Goal: Navigation & Orientation: Understand site structure

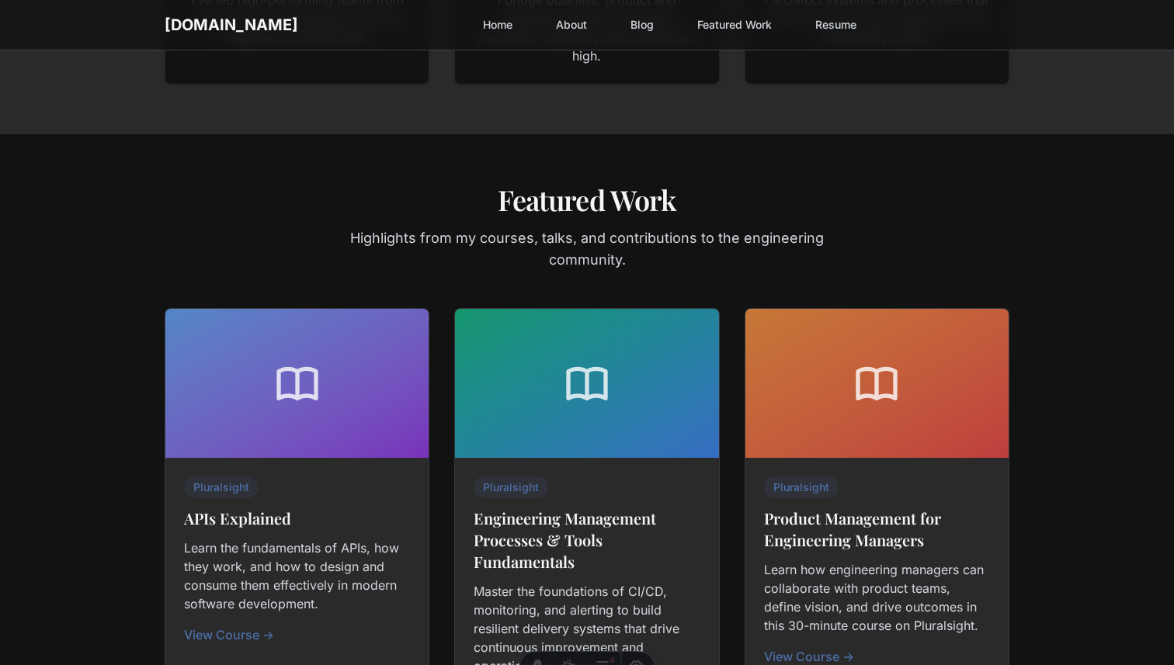
scroll to position [367, 0]
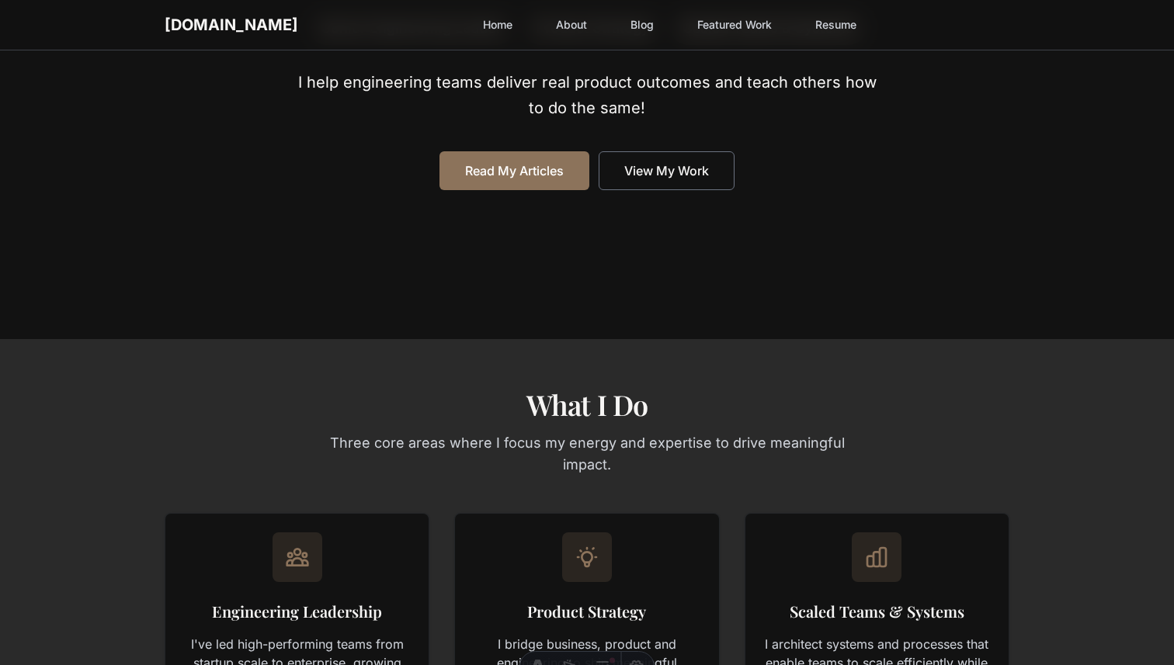
click at [547, 18] on link "About" at bounding box center [572, 25] width 50 height 28
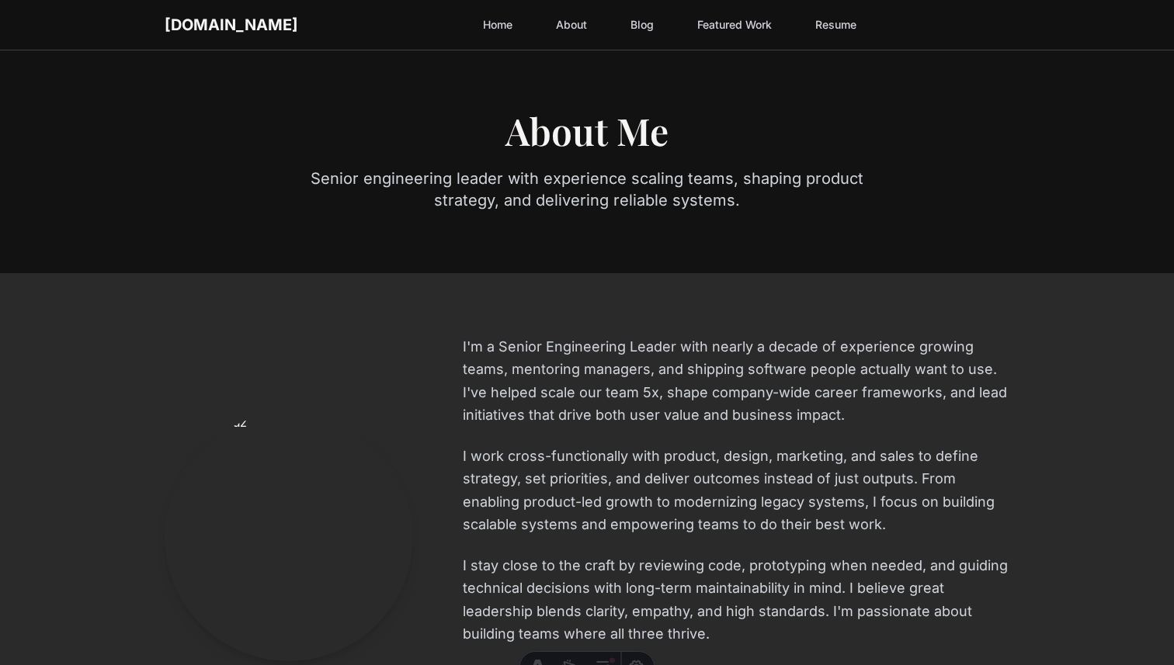
click at [621, 22] on link "Blog" at bounding box center [642, 25] width 42 height 28
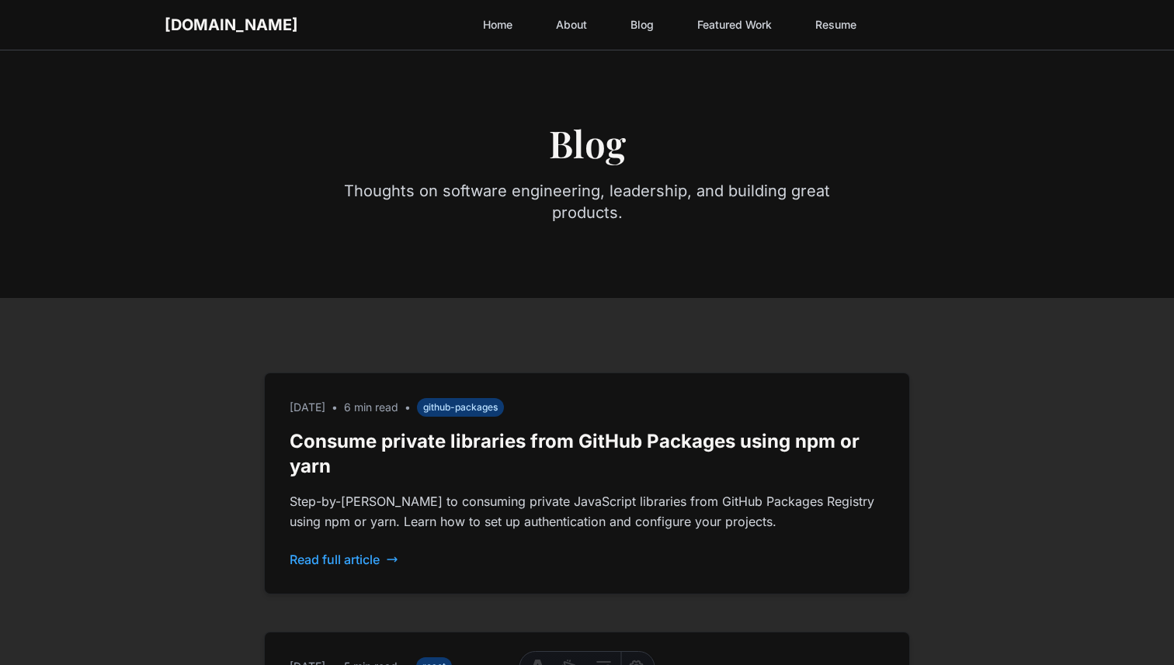
click at [688, 16] on link "Featured Work" at bounding box center [734, 25] width 93 height 28
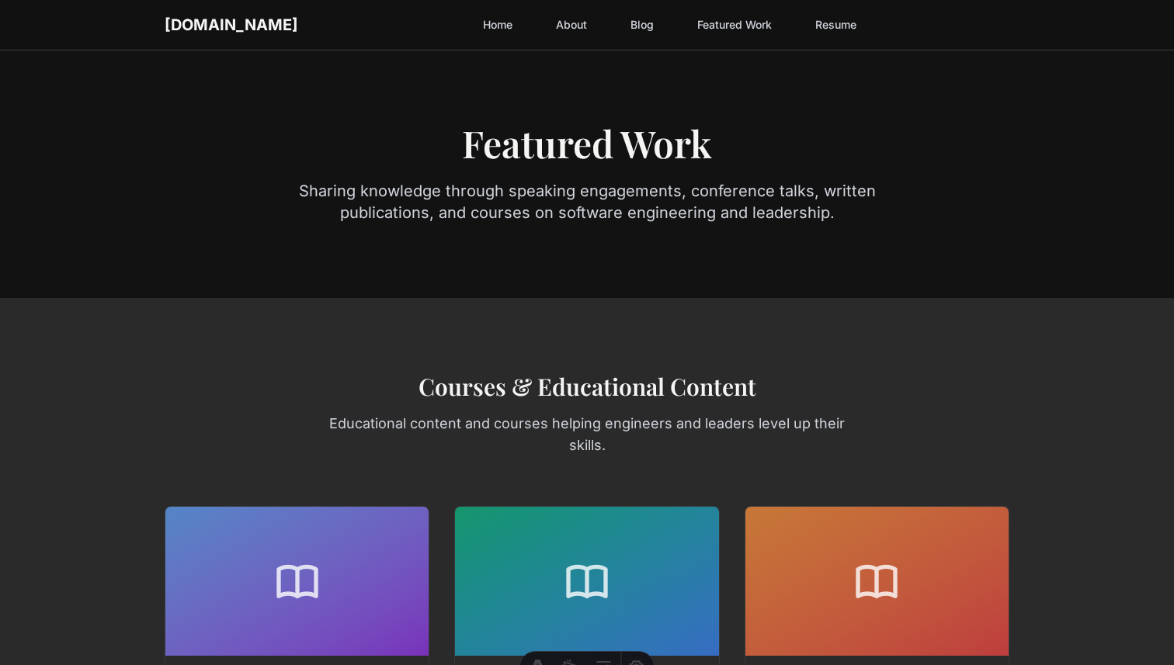
click at [806, 30] on link "Resume" at bounding box center [836, 25] width 60 height 28
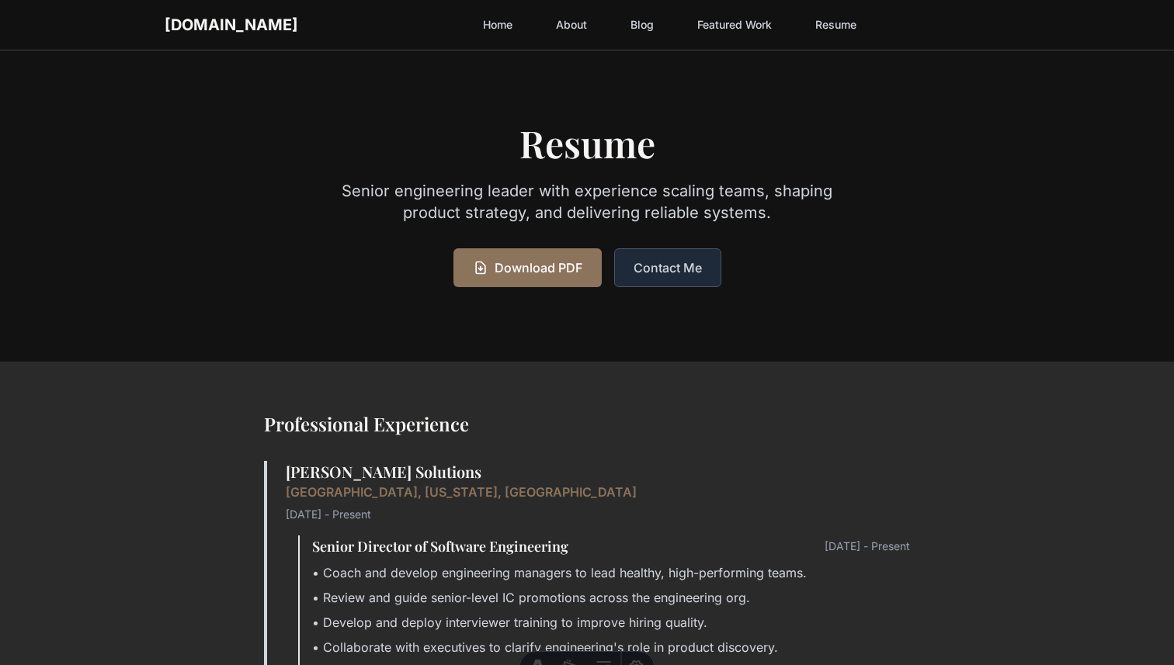
click at [474, 32] on link "Home" at bounding box center [498, 25] width 48 height 28
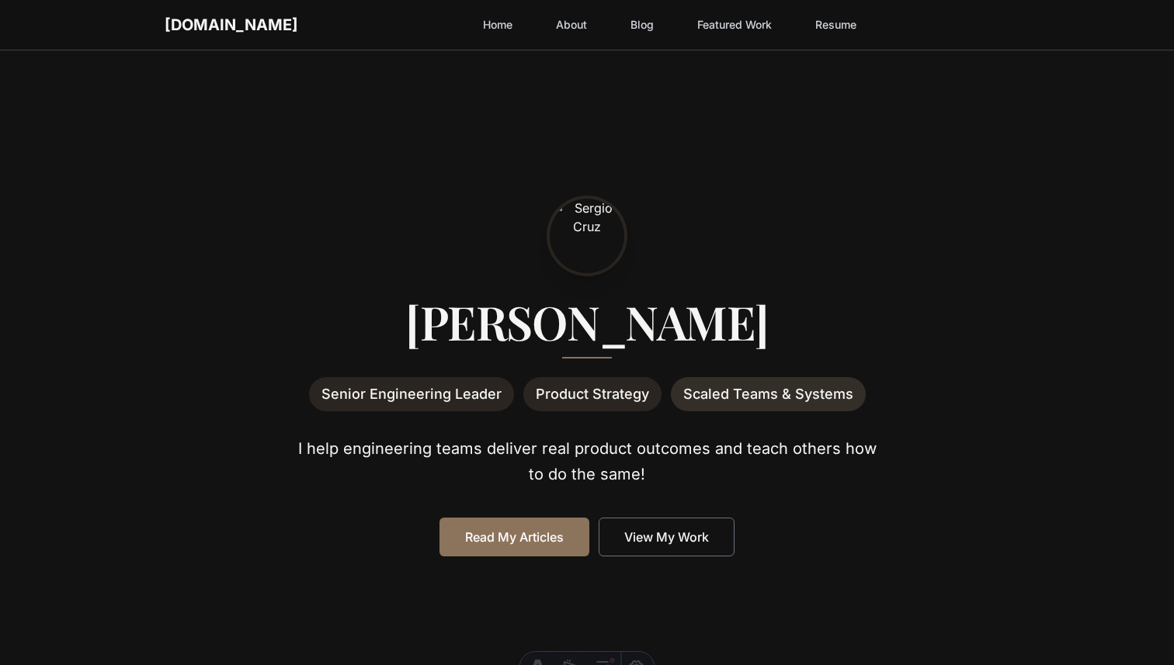
click at [685, 115] on div "[PERSON_NAME] Senior Engineering Leader Product Strategy Scaled Teams & Systems…" at bounding box center [587, 378] width 895 height 656
click at [773, 253] on div at bounding box center [587, 236] width 845 height 75
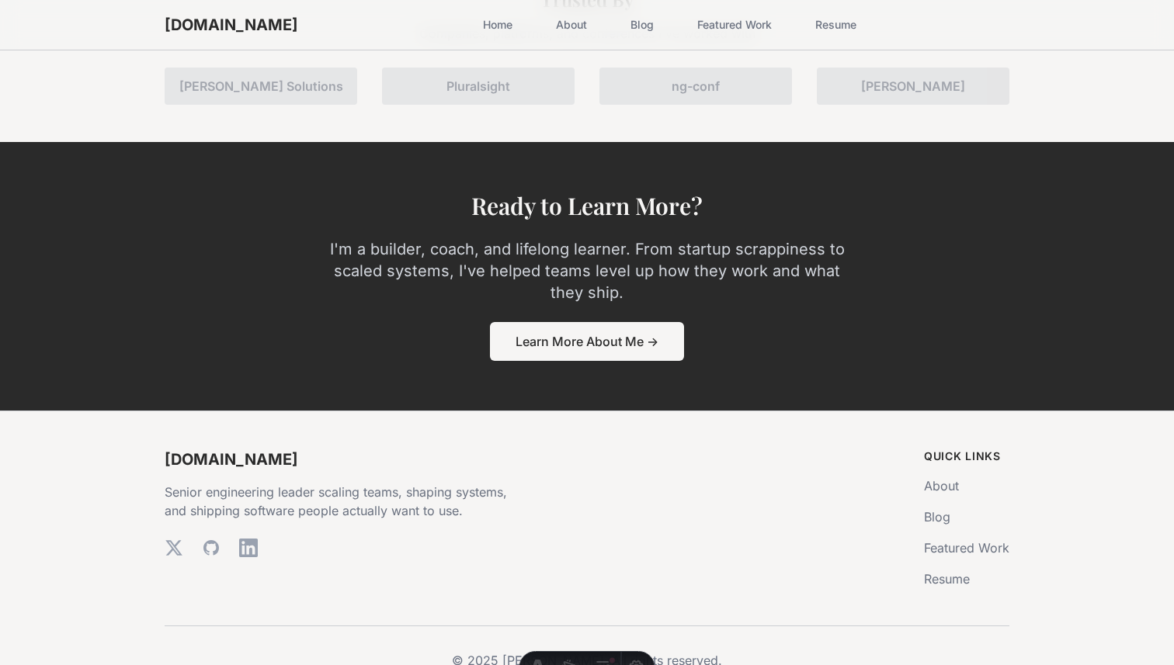
scroll to position [2480, 0]
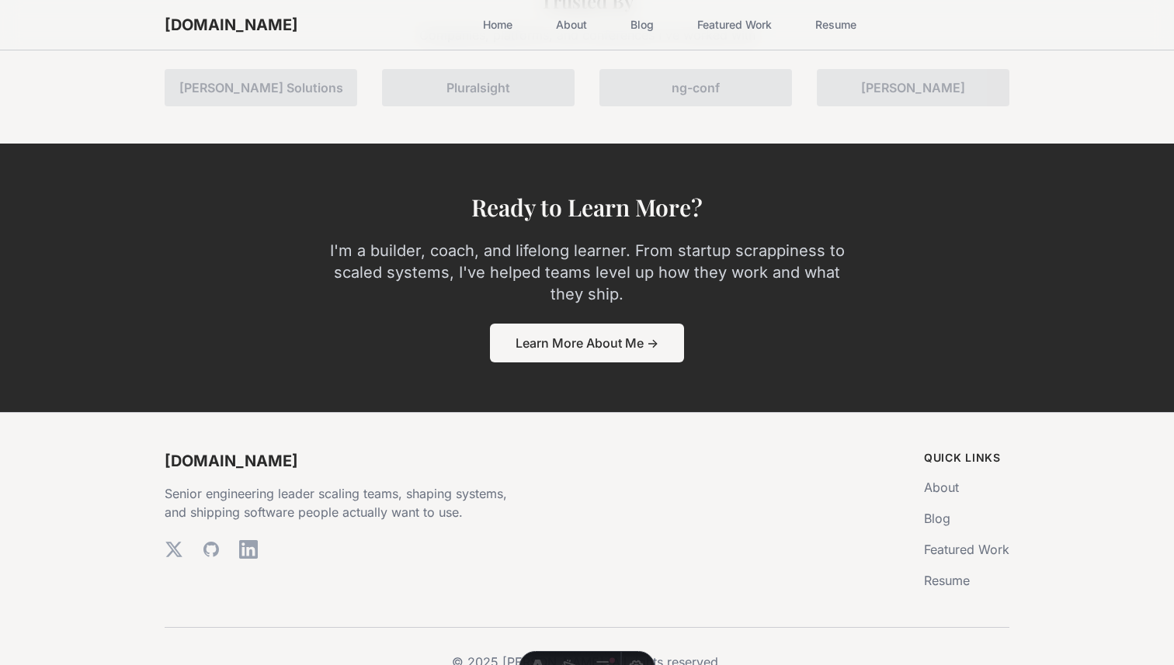
click at [547, 23] on link "About" at bounding box center [572, 25] width 50 height 28
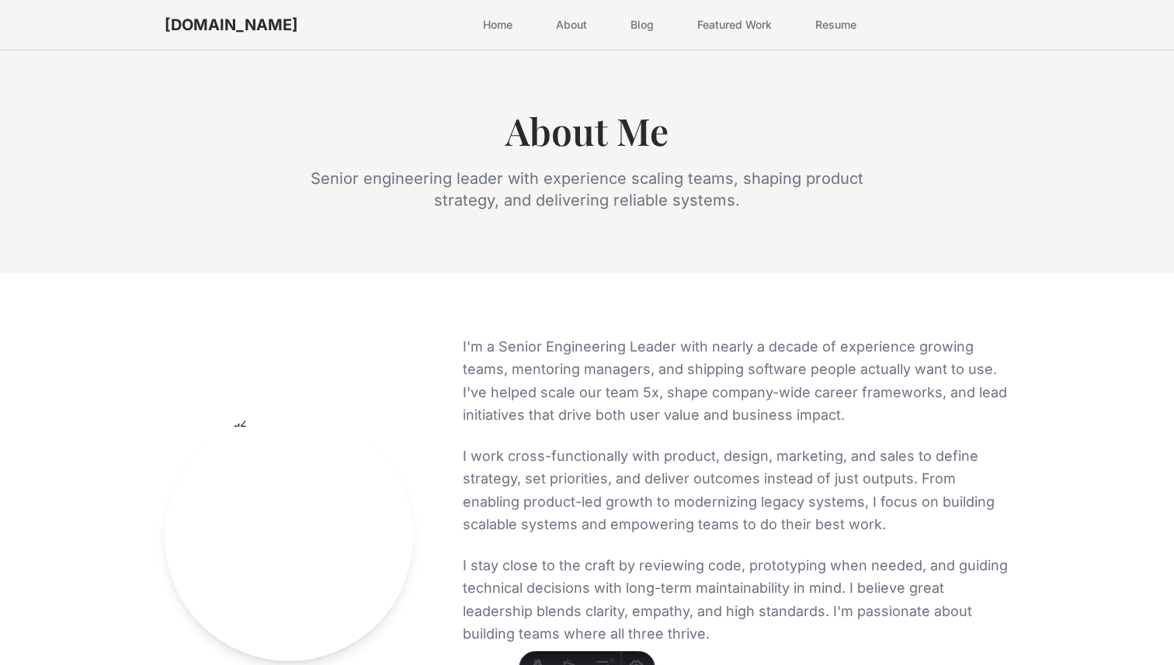
click at [638, 25] on div "Home About Blog Featured Work Resume" at bounding box center [670, 25] width 392 height 28
click at [621, 23] on link "Blog" at bounding box center [642, 25] width 42 height 28
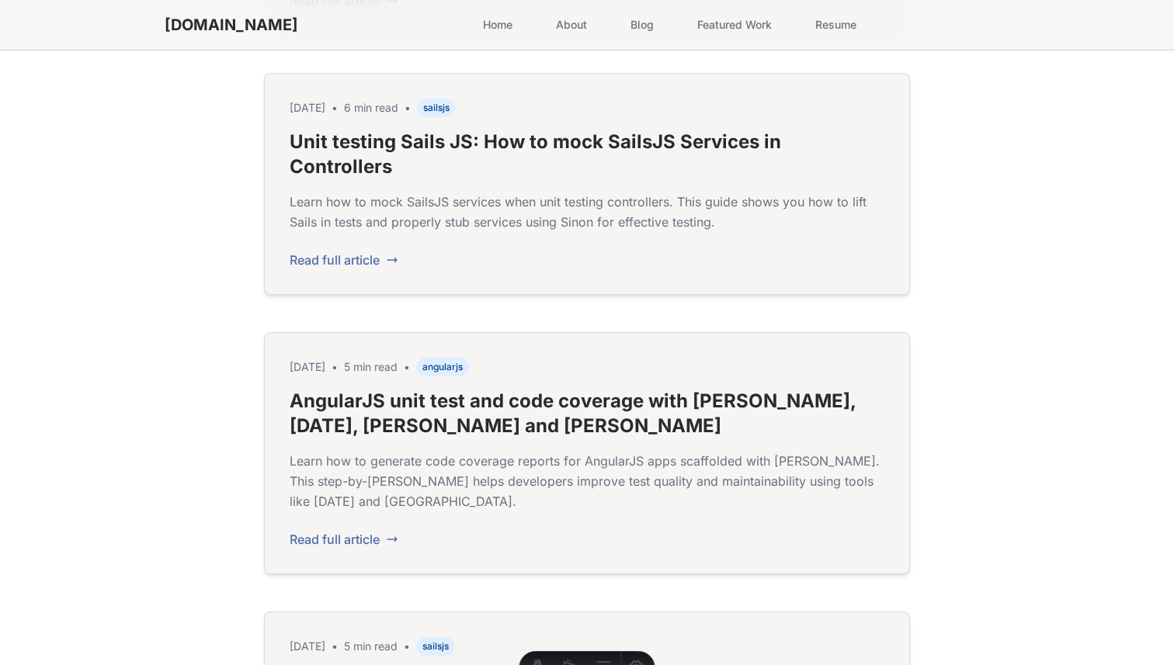
scroll to position [2012, 0]
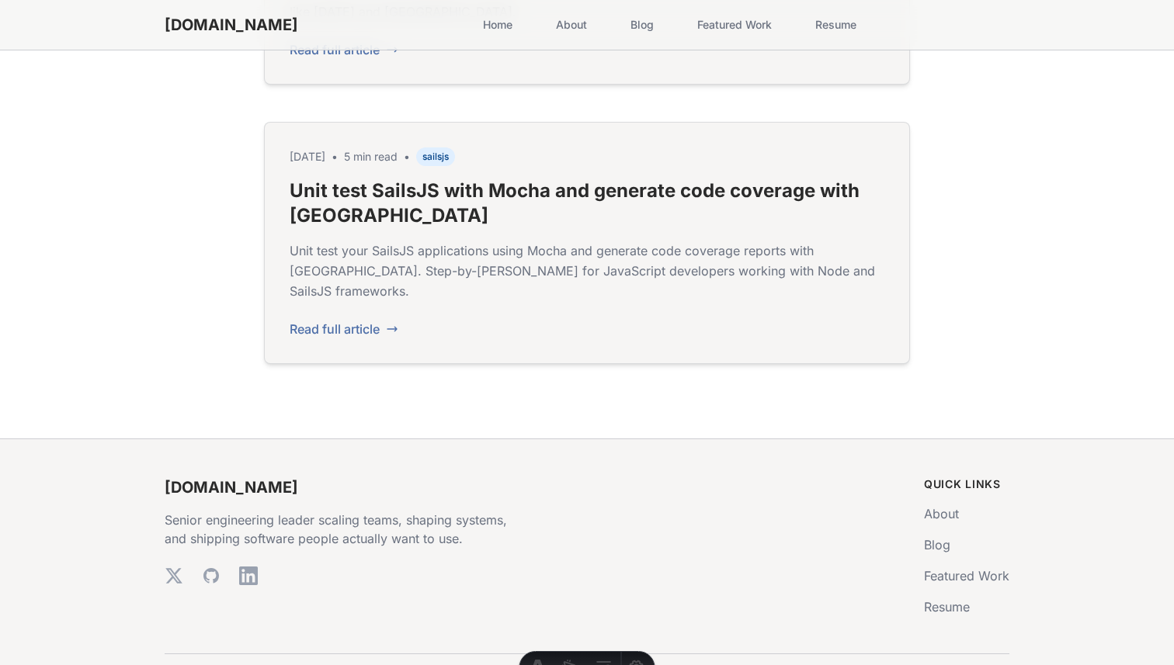
click at [647, 179] on link "Unit test SailsJS with Mocha and generate code coverage with Istanbul" at bounding box center [575, 202] width 570 height 47
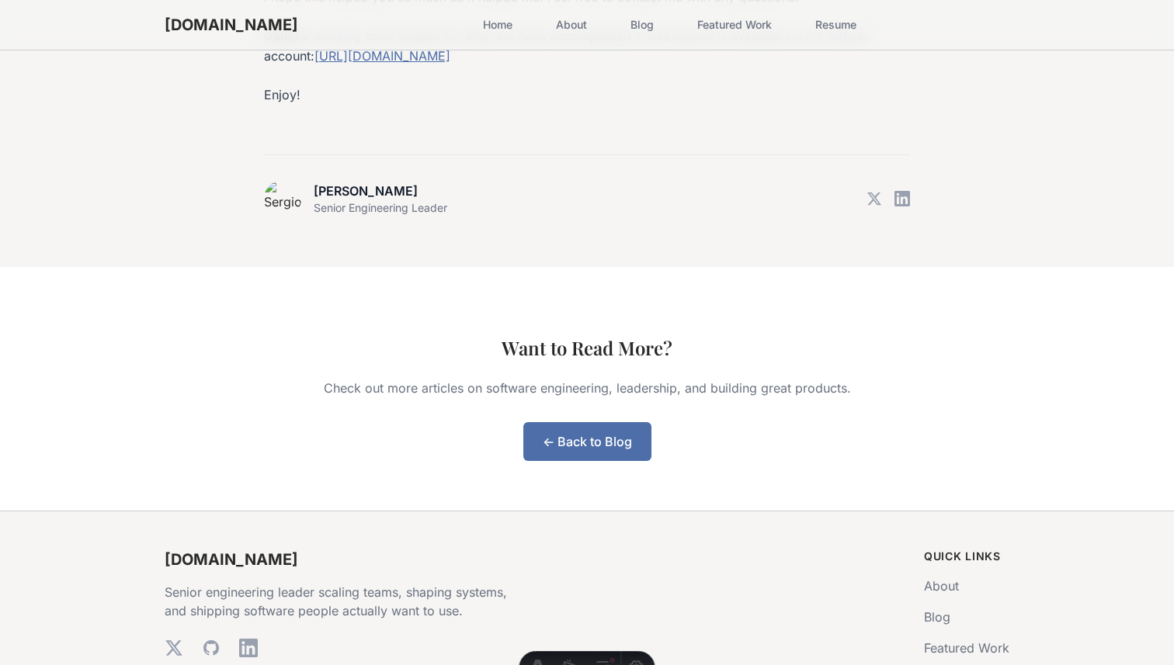
scroll to position [3452, 0]
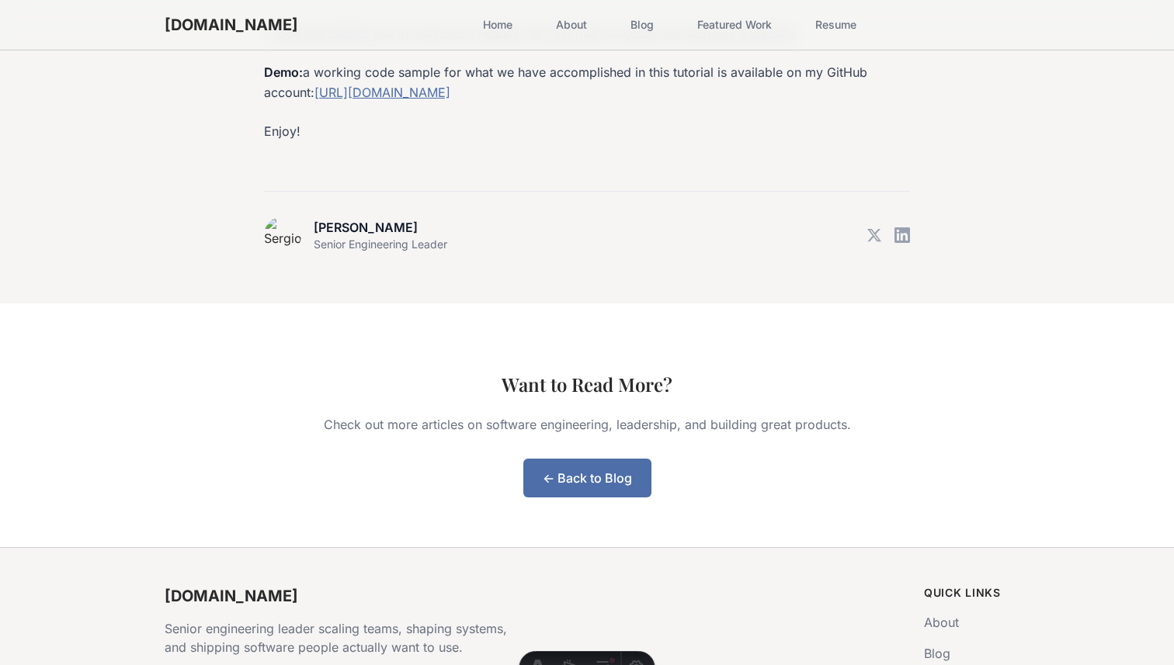
click at [725, 30] on link "Featured Work" at bounding box center [734, 25] width 93 height 28
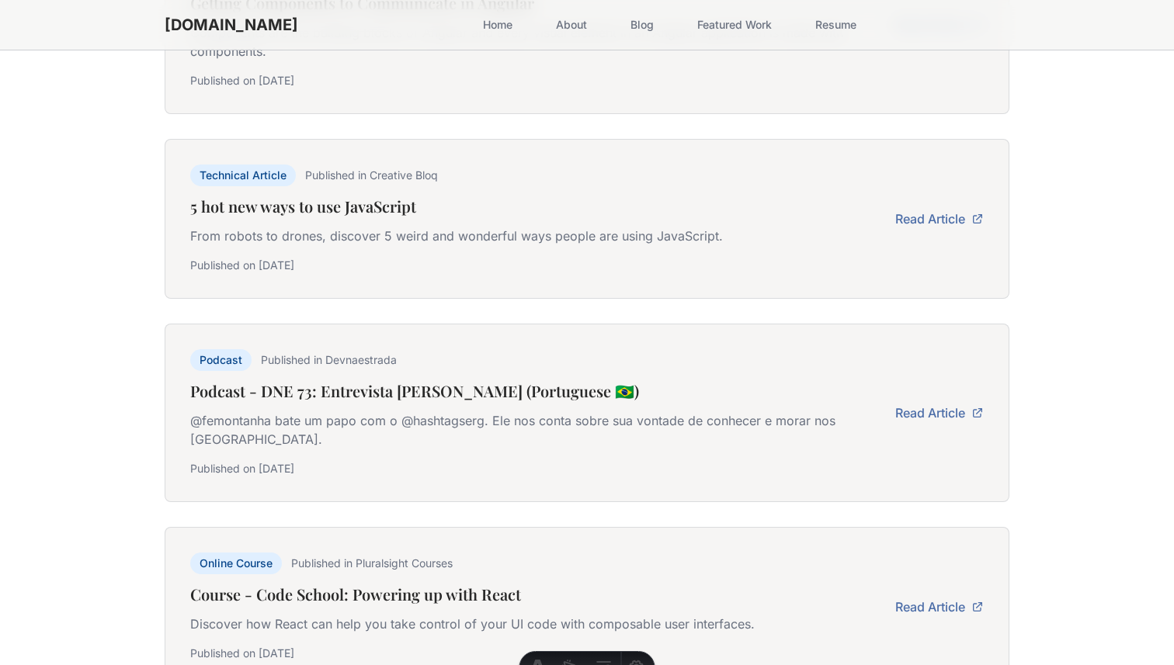
scroll to position [3037, 0]
click at [811, 32] on link "Resume" at bounding box center [836, 25] width 60 height 28
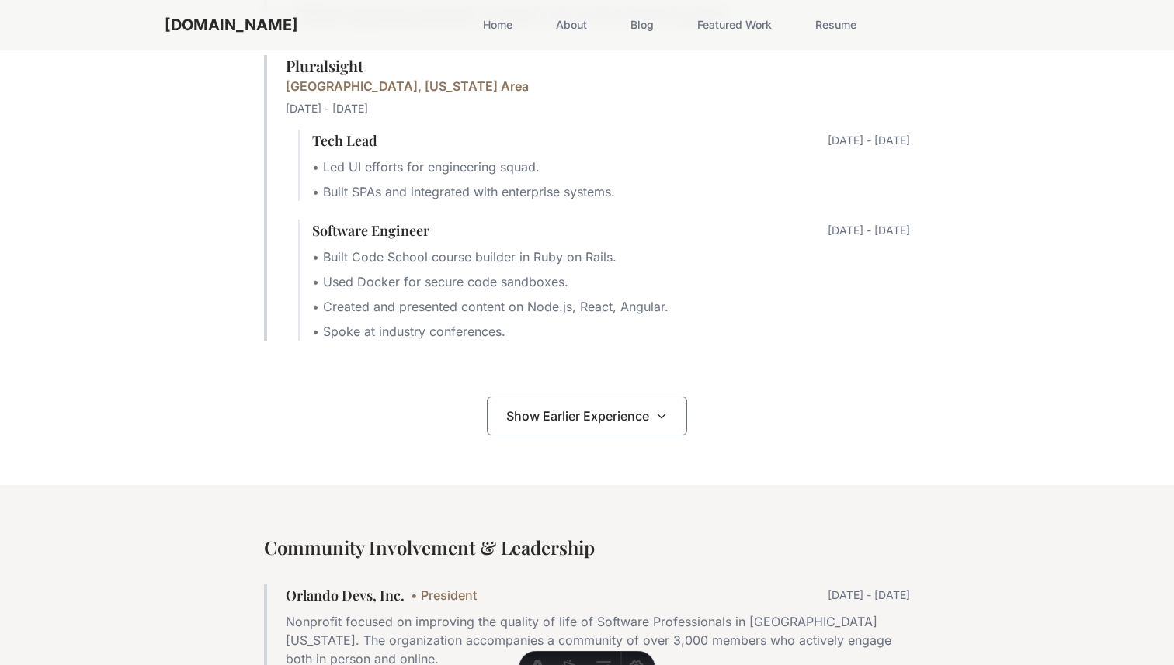
scroll to position [662, 0]
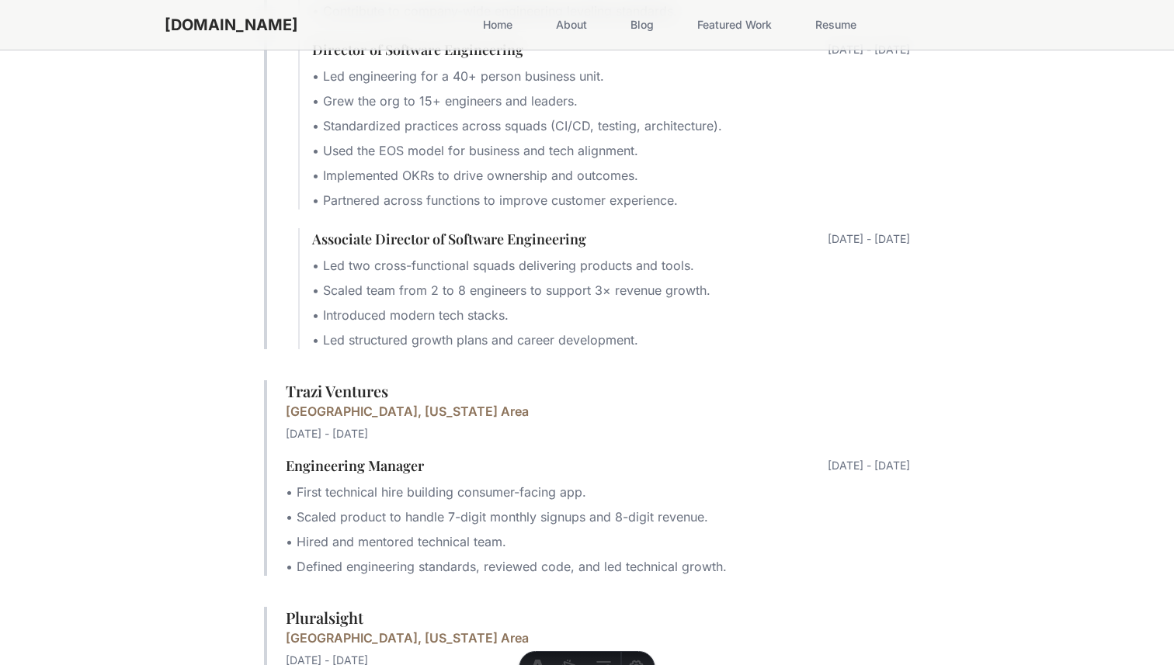
click at [474, 23] on link "Home" at bounding box center [498, 25] width 48 height 28
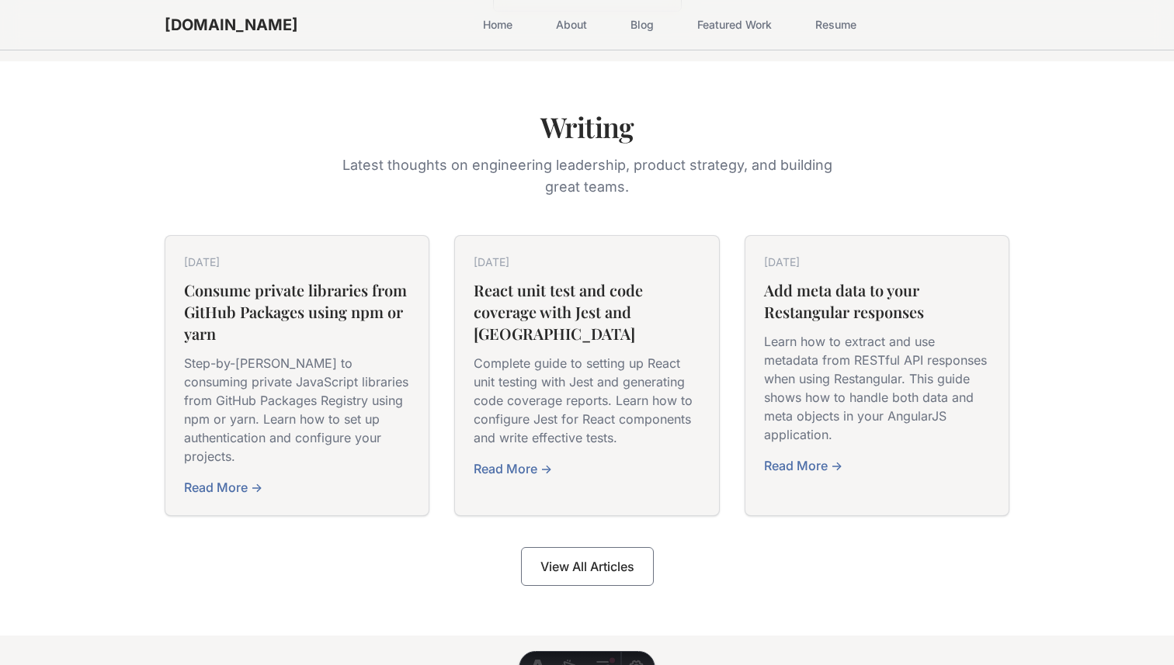
scroll to position [2524, 0]
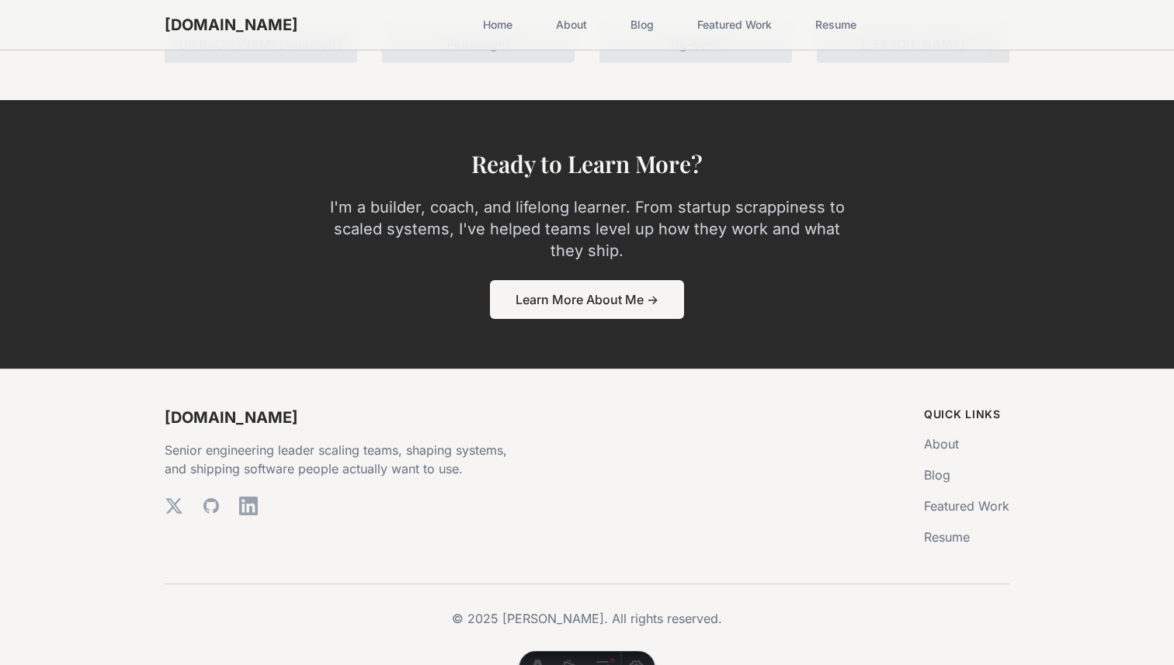
click at [547, 22] on link "About" at bounding box center [572, 25] width 50 height 28
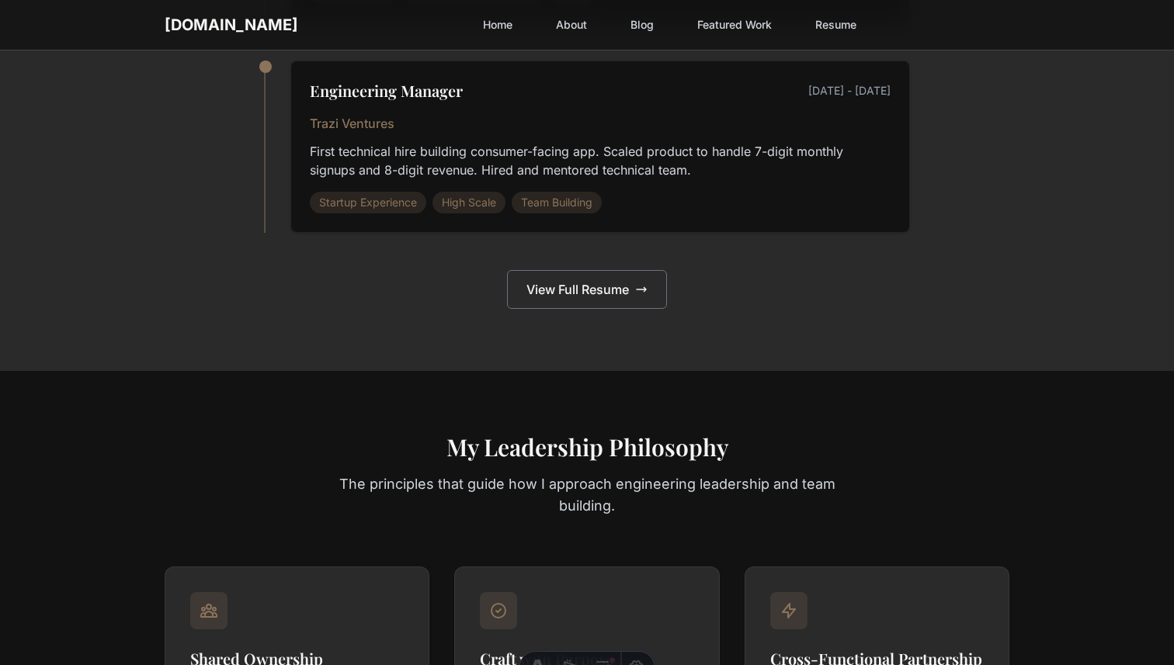
scroll to position [2330, 0]
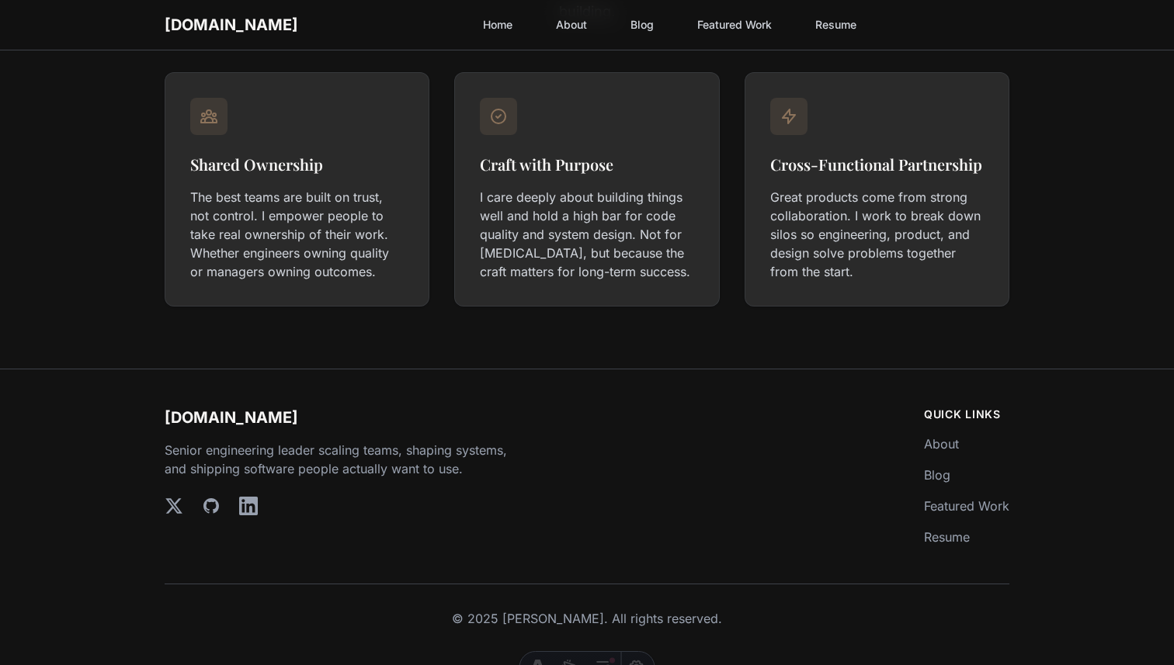
click at [621, 17] on link "Blog" at bounding box center [642, 25] width 42 height 28
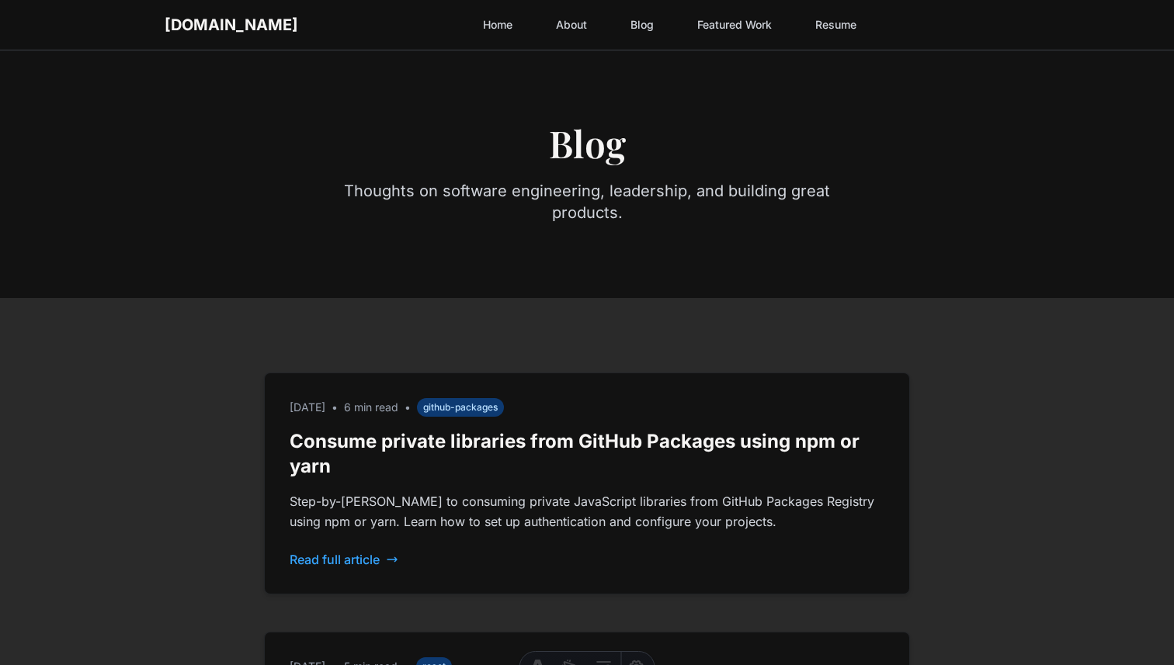
click at [708, 24] on link "Featured Work" at bounding box center [734, 25] width 93 height 28
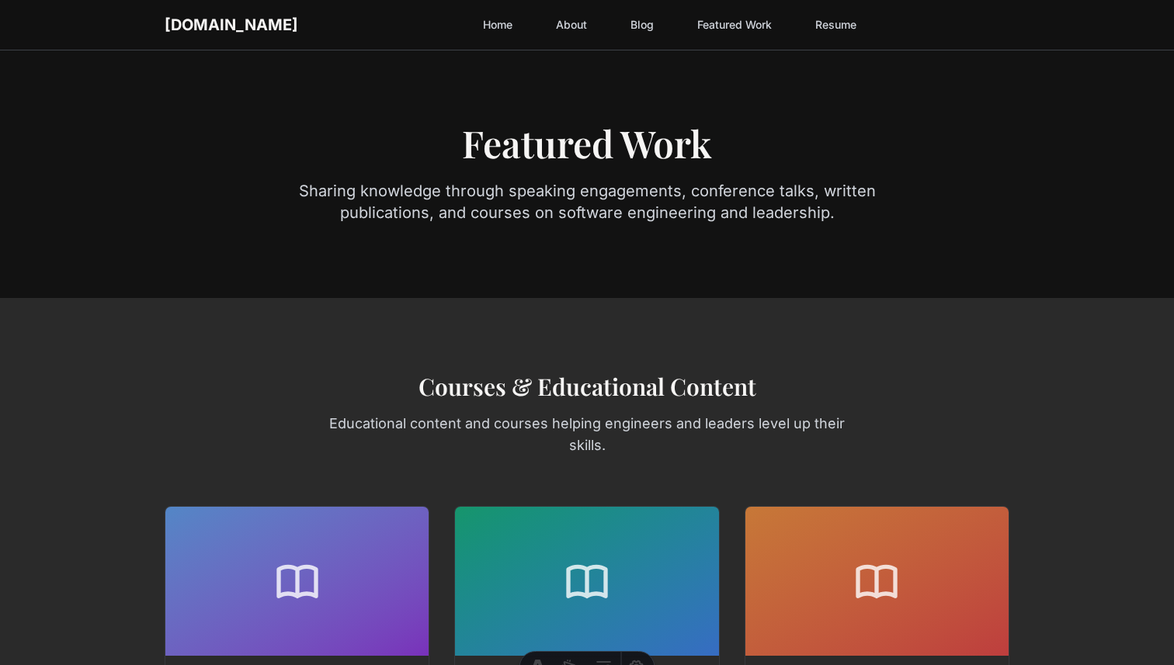
click at [825, 32] on link "Resume" at bounding box center [836, 25] width 60 height 28
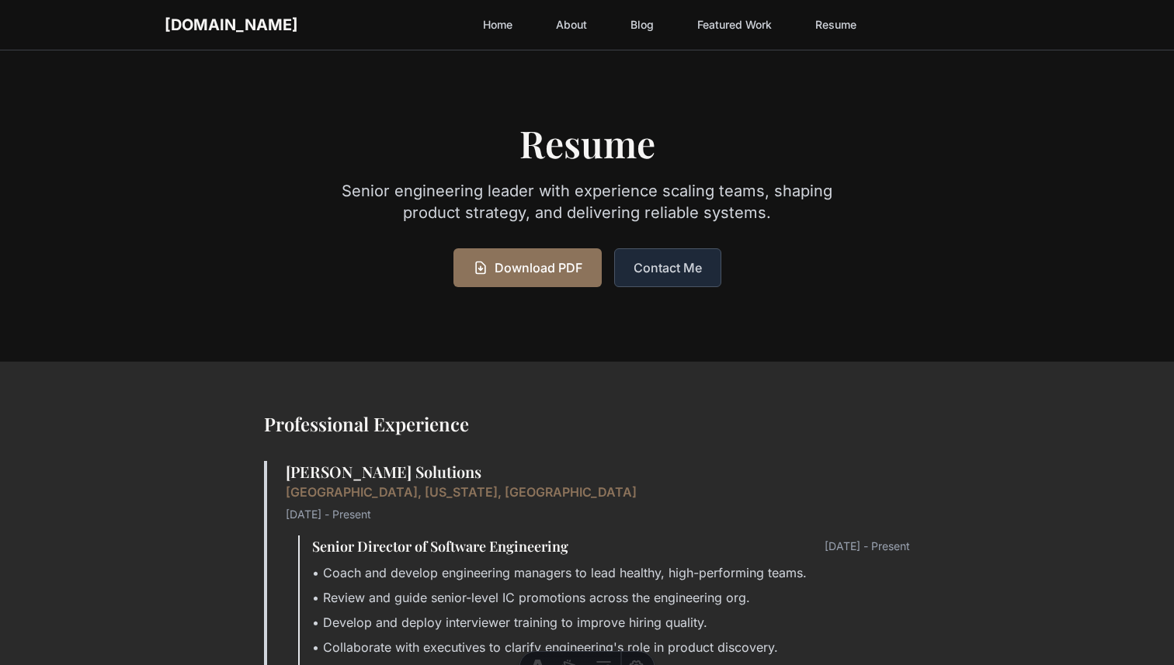
click at [967, 216] on section "Resume Senior engineering leader with experience scaling teams, shaping product…" at bounding box center [587, 206] width 1174 height 312
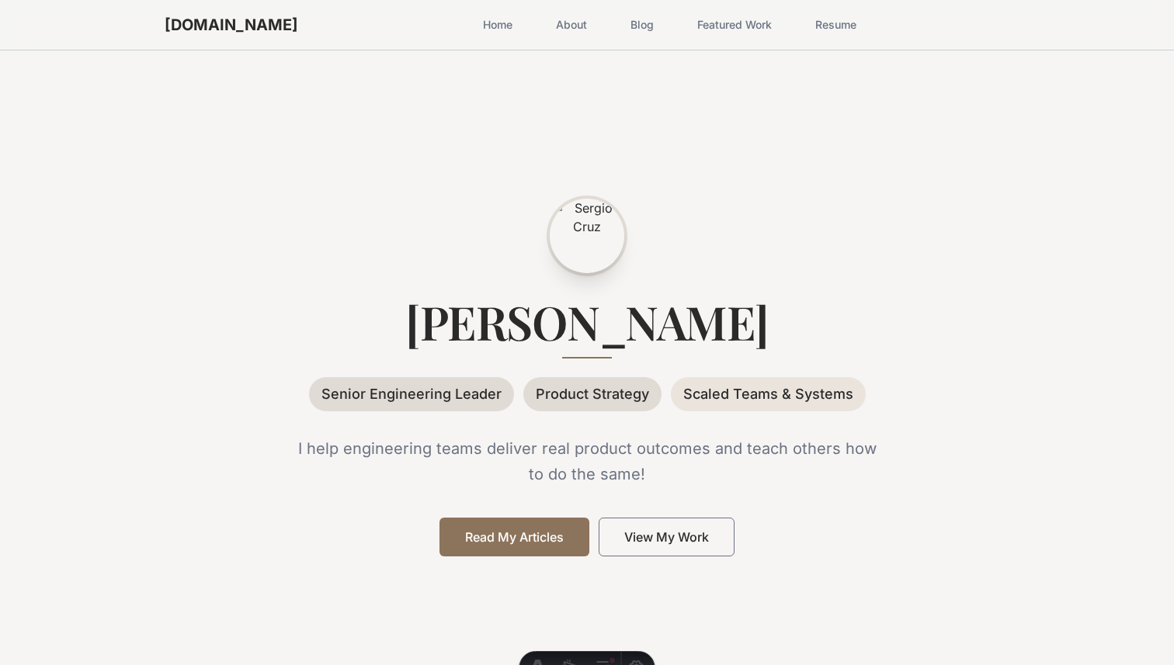
click at [547, 26] on link "About" at bounding box center [572, 25] width 50 height 28
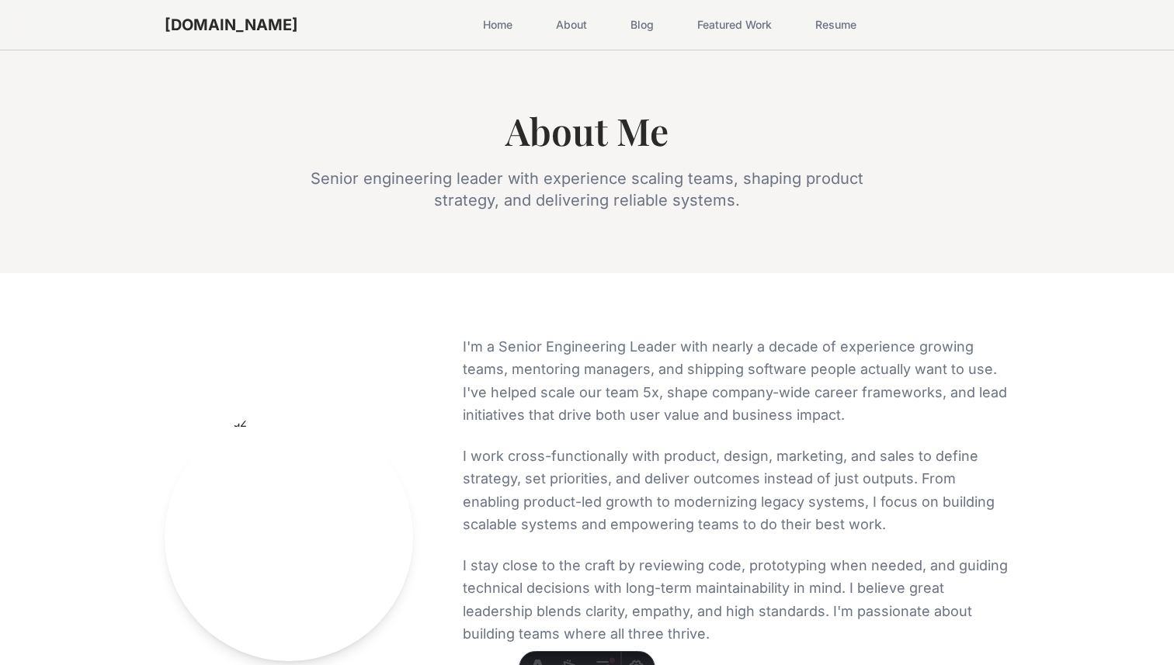
click at [621, 26] on link "Blog" at bounding box center [642, 25] width 42 height 28
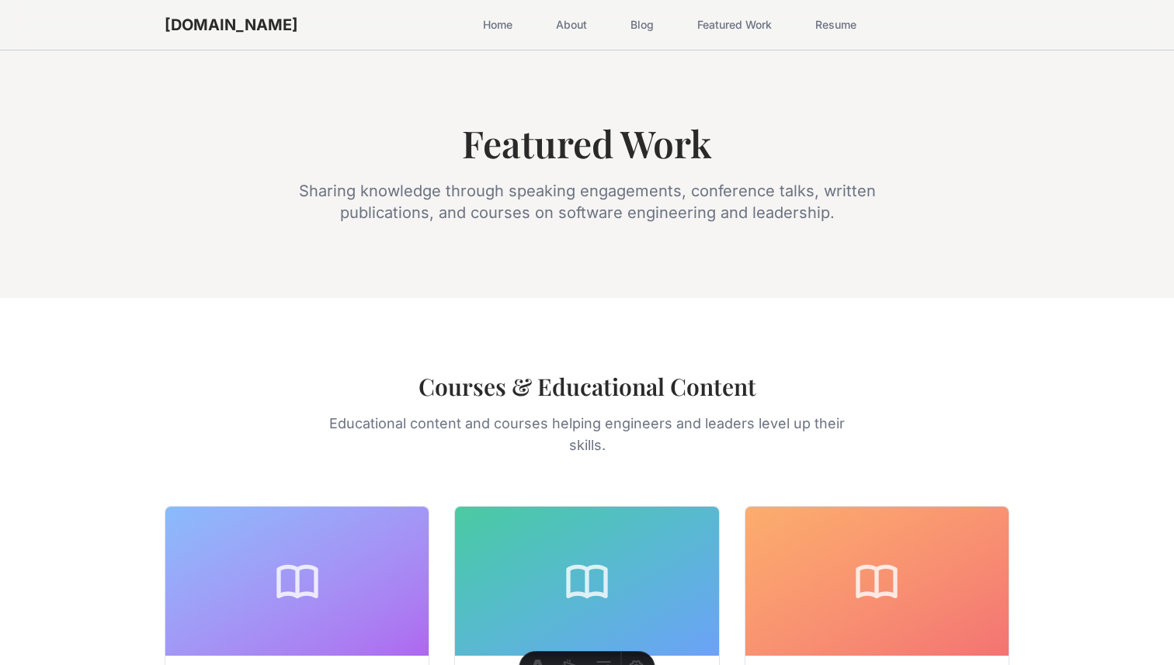
click at [823, 26] on link "Resume" at bounding box center [836, 25] width 60 height 28
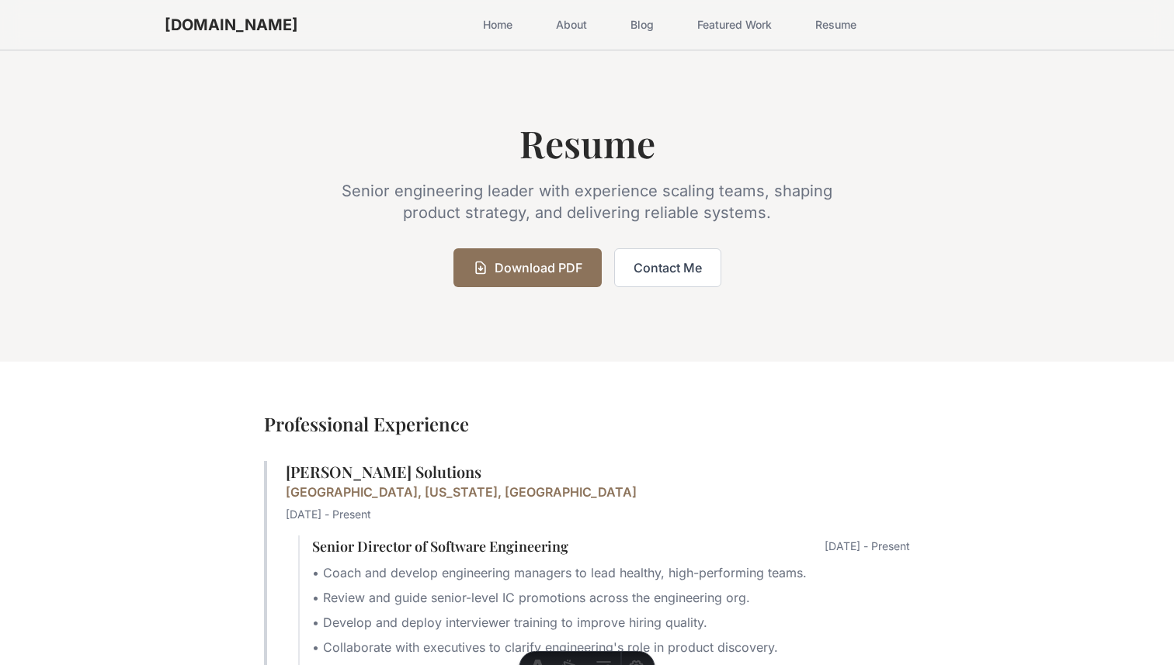
click at [474, 25] on link "Home" at bounding box center [498, 25] width 48 height 28
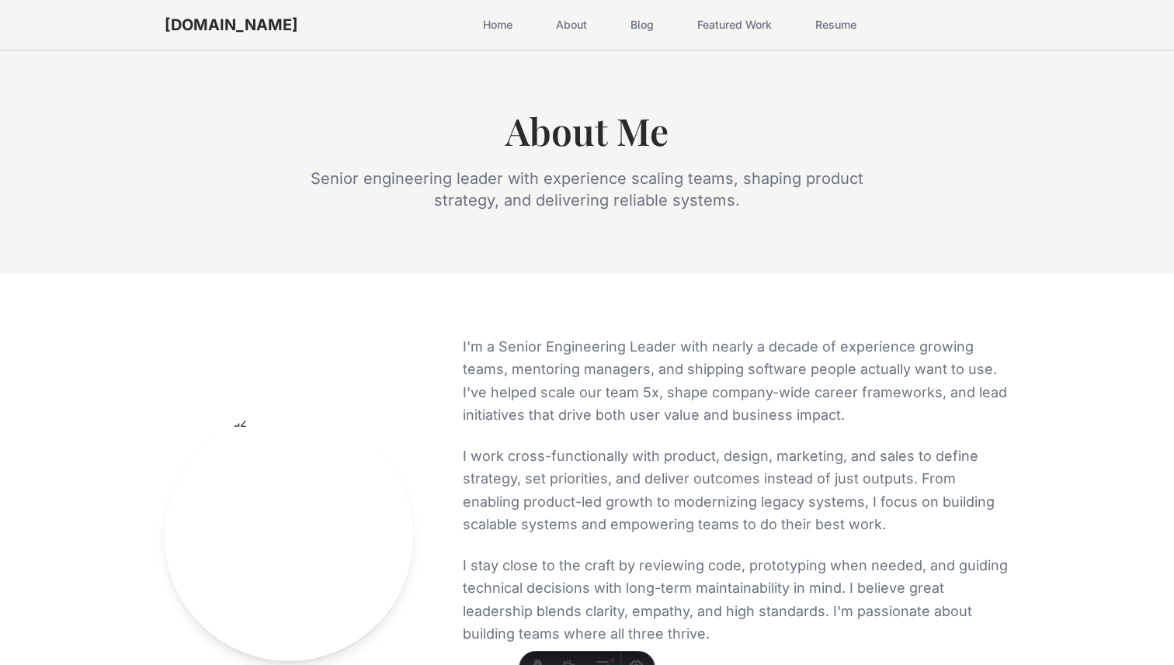
click at [621, 30] on link "Blog" at bounding box center [642, 25] width 42 height 28
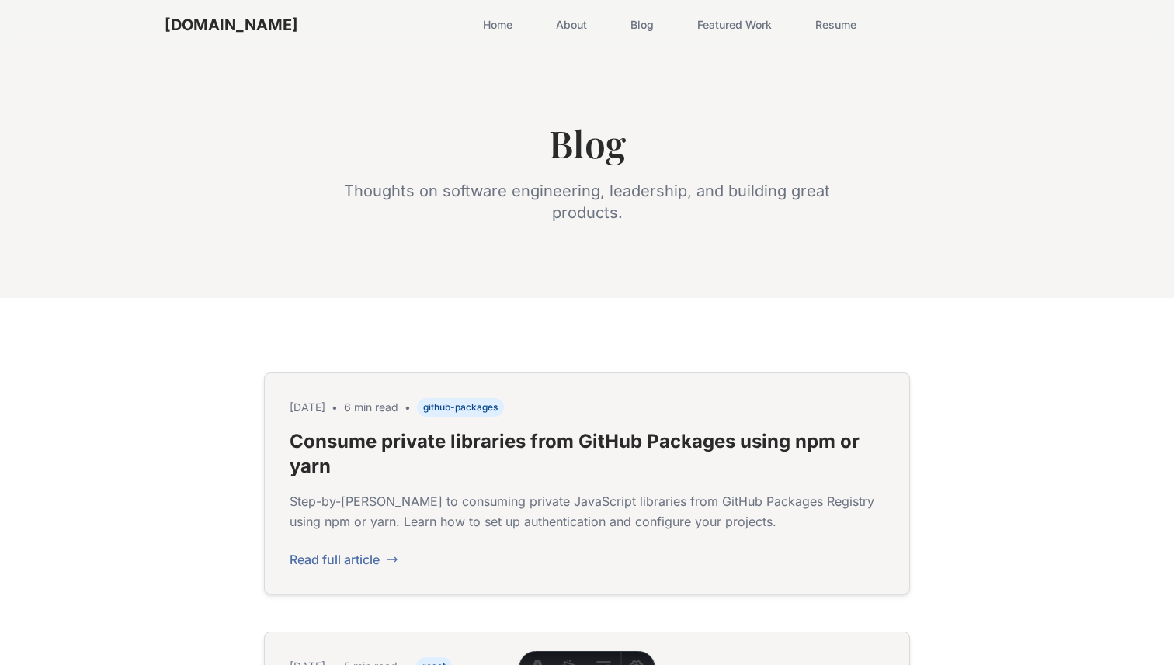
click at [474, 30] on link "Home" at bounding box center [498, 25] width 48 height 28
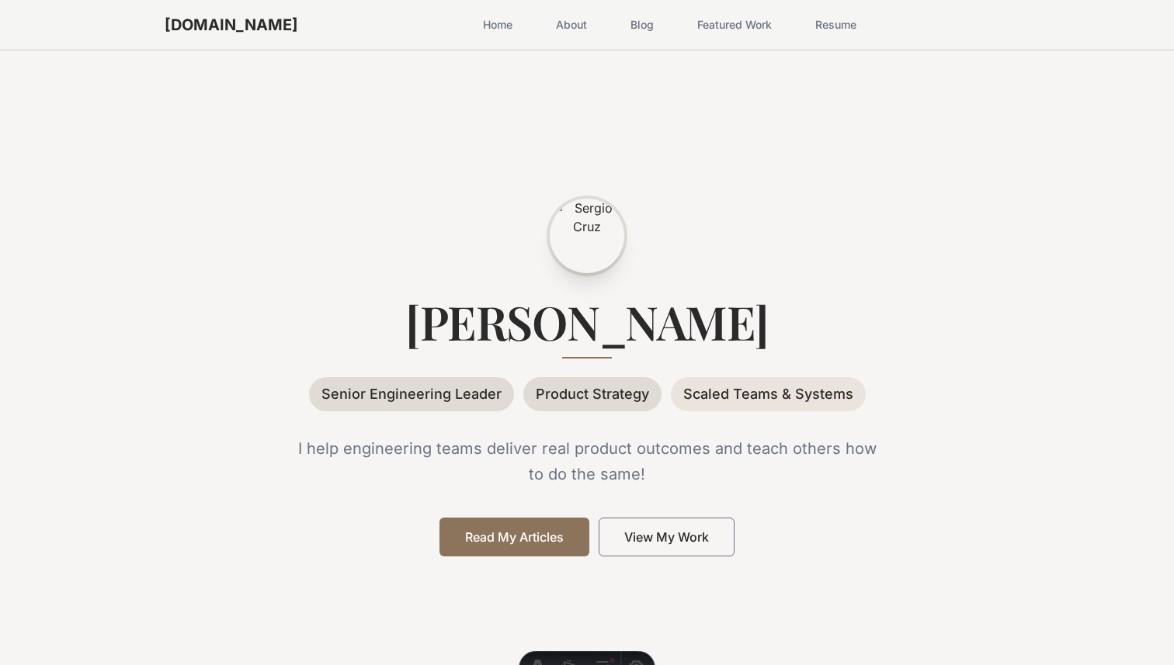
click at [547, 30] on link "About" at bounding box center [572, 25] width 50 height 28
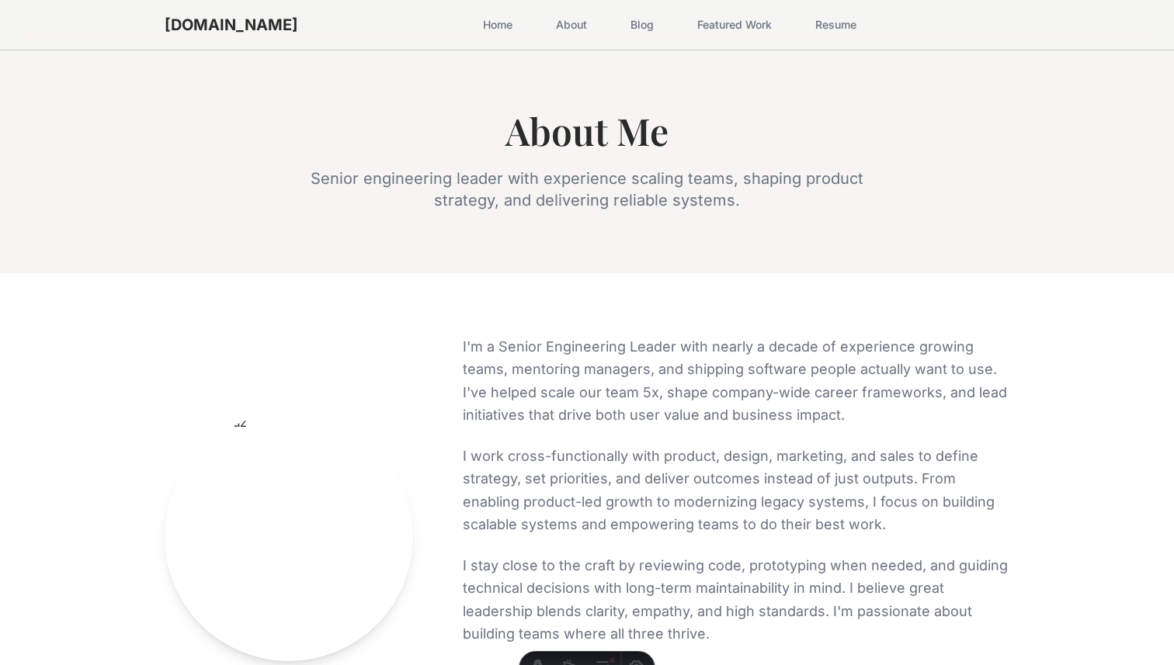
click at [474, 30] on link "Home" at bounding box center [498, 25] width 48 height 28
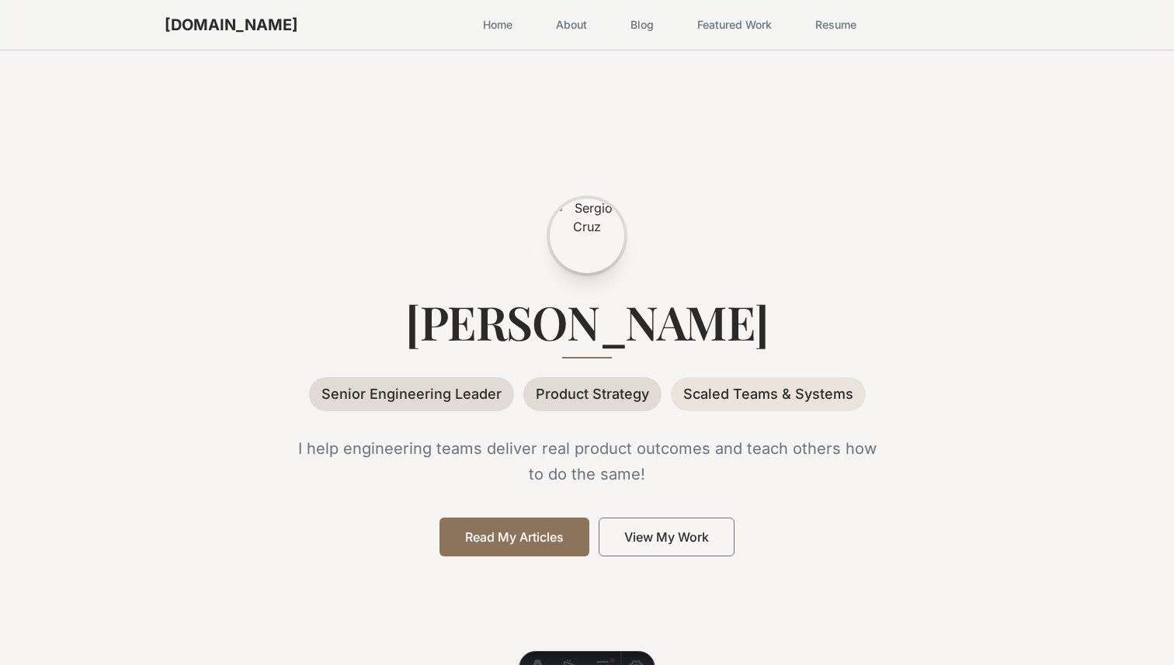
click at [547, 21] on link "About" at bounding box center [572, 25] width 50 height 28
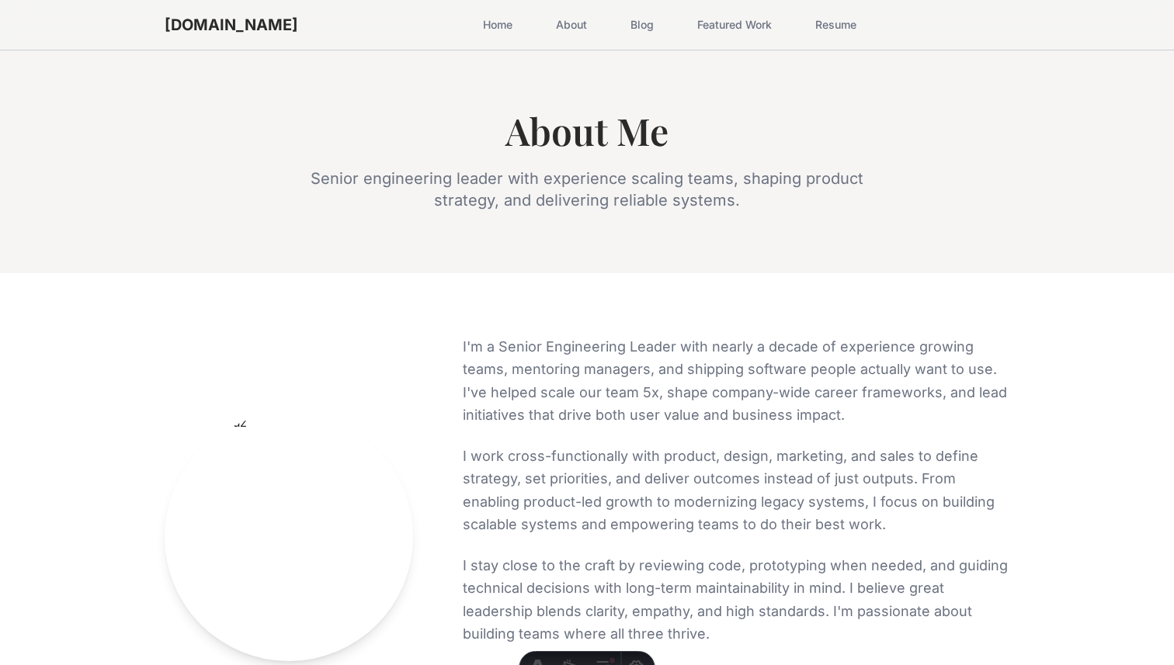
click at [621, 21] on link "Blog" at bounding box center [642, 25] width 42 height 28
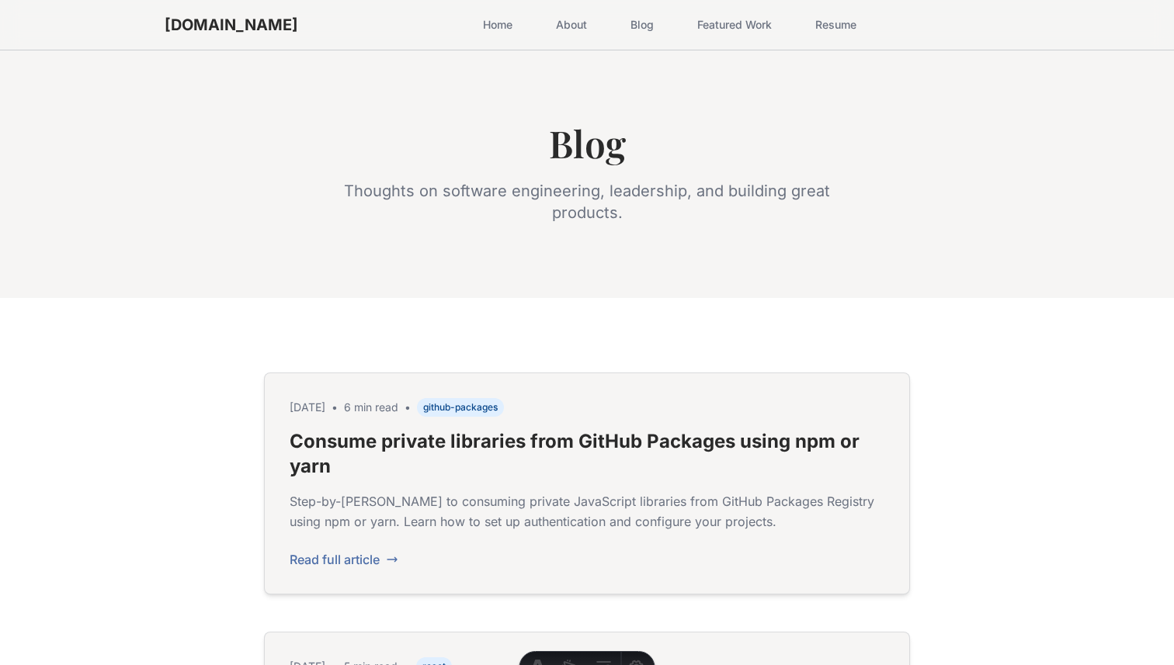
click at [756, 34] on div "Home About Blog Featured Work Resume" at bounding box center [670, 25] width 392 height 28
click at [806, 34] on link "Resume" at bounding box center [836, 25] width 60 height 28
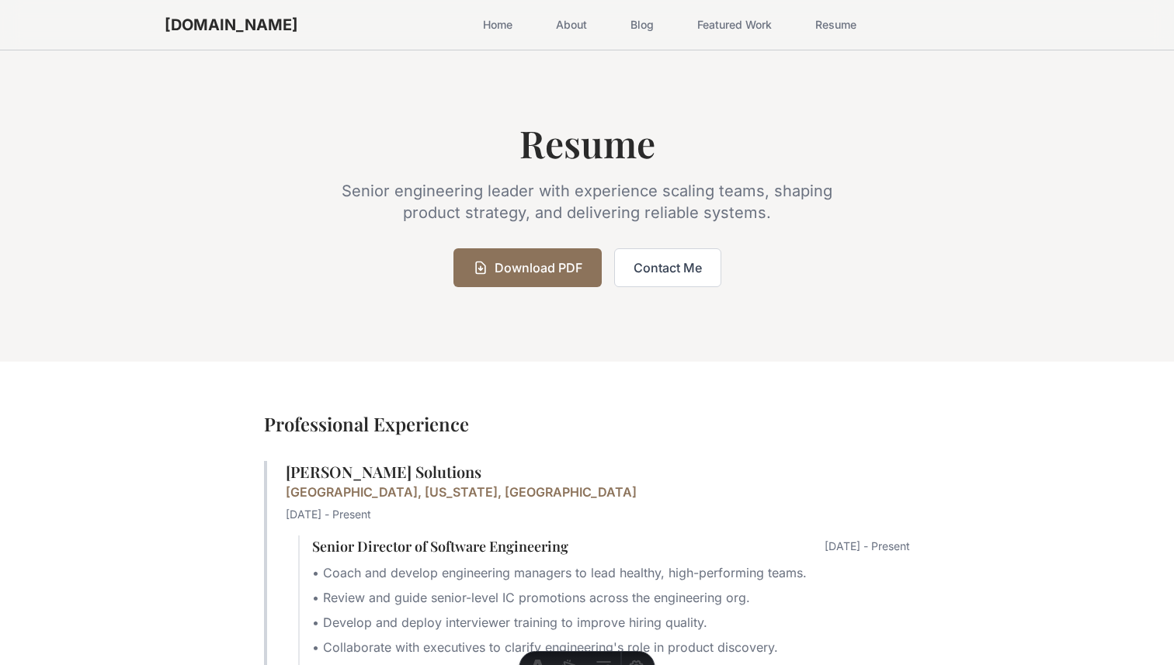
click at [716, 34] on link "Featured Work" at bounding box center [734, 25] width 93 height 28
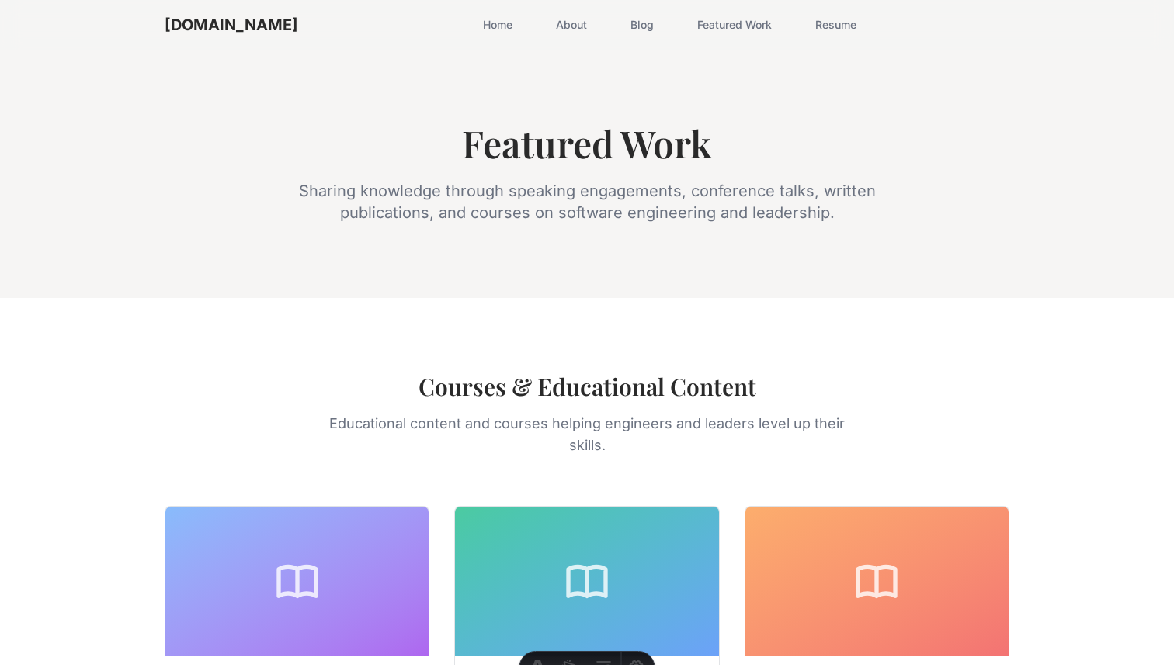
click at [474, 30] on link "Home" at bounding box center [498, 25] width 48 height 28
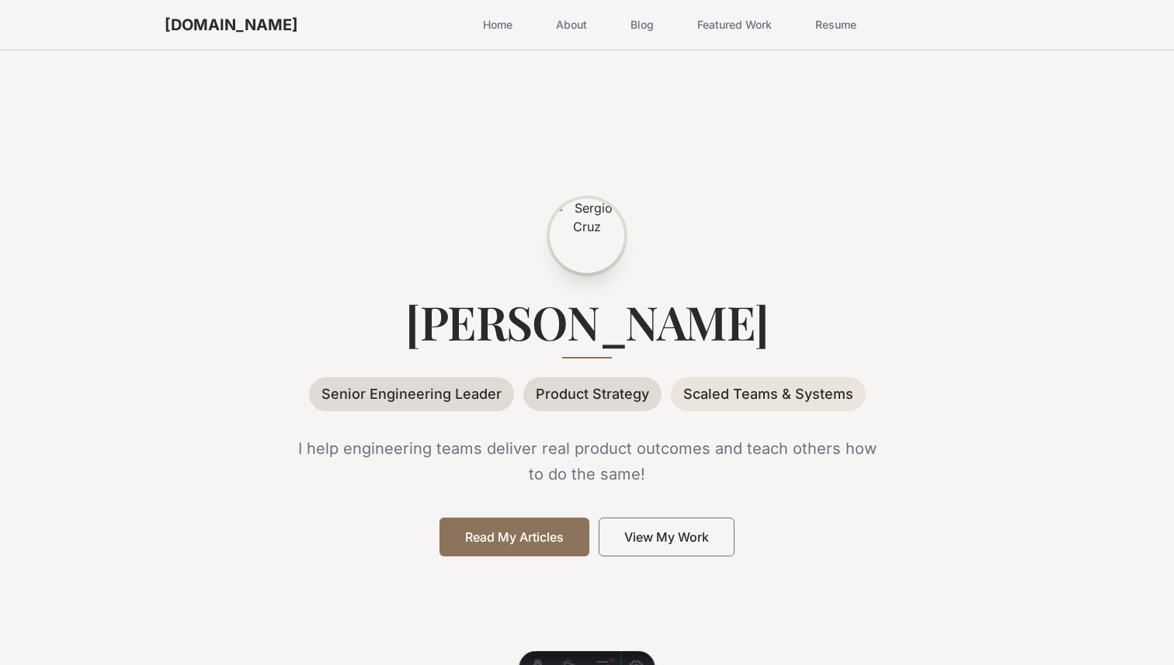
click at [547, 23] on link "About" at bounding box center [572, 25] width 50 height 28
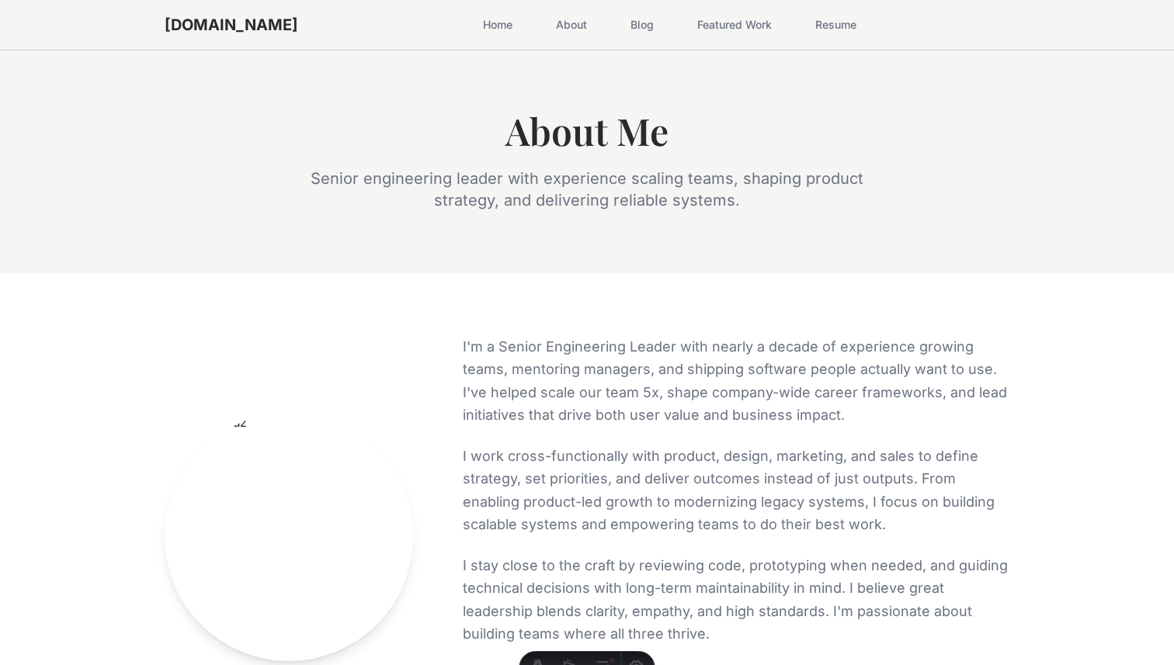
click at [621, 33] on link "Blog" at bounding box center [642, 25] width 42 height 28
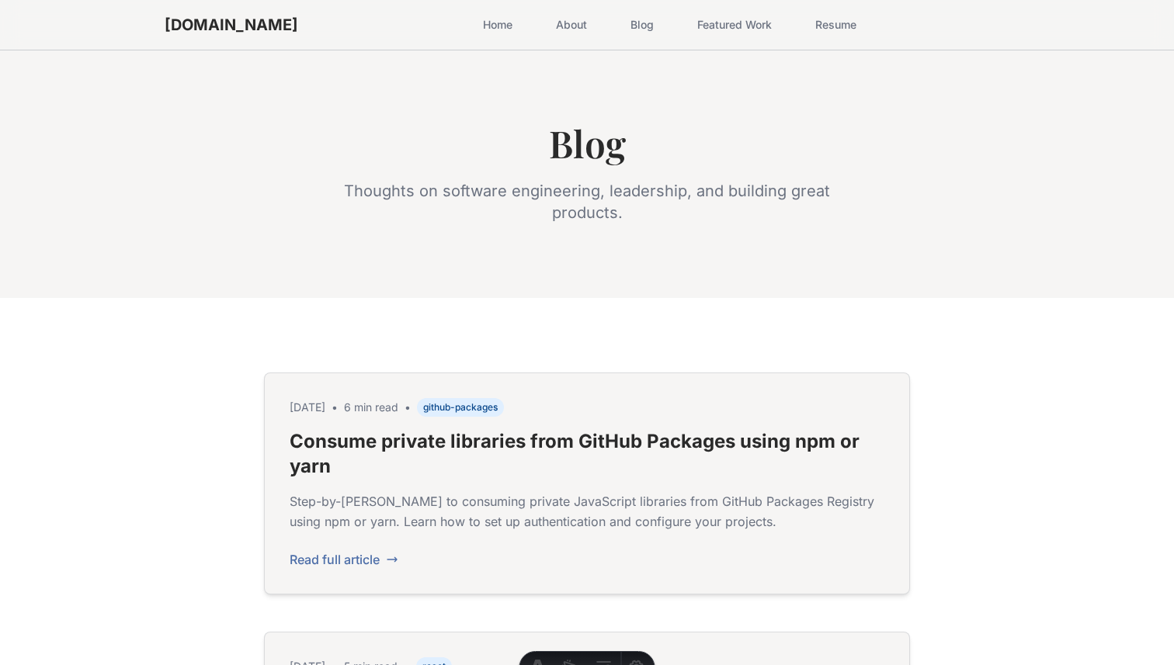
click at [704, 25] on link "Featured Work" at bounding box center [734, 25] width 93 height 28
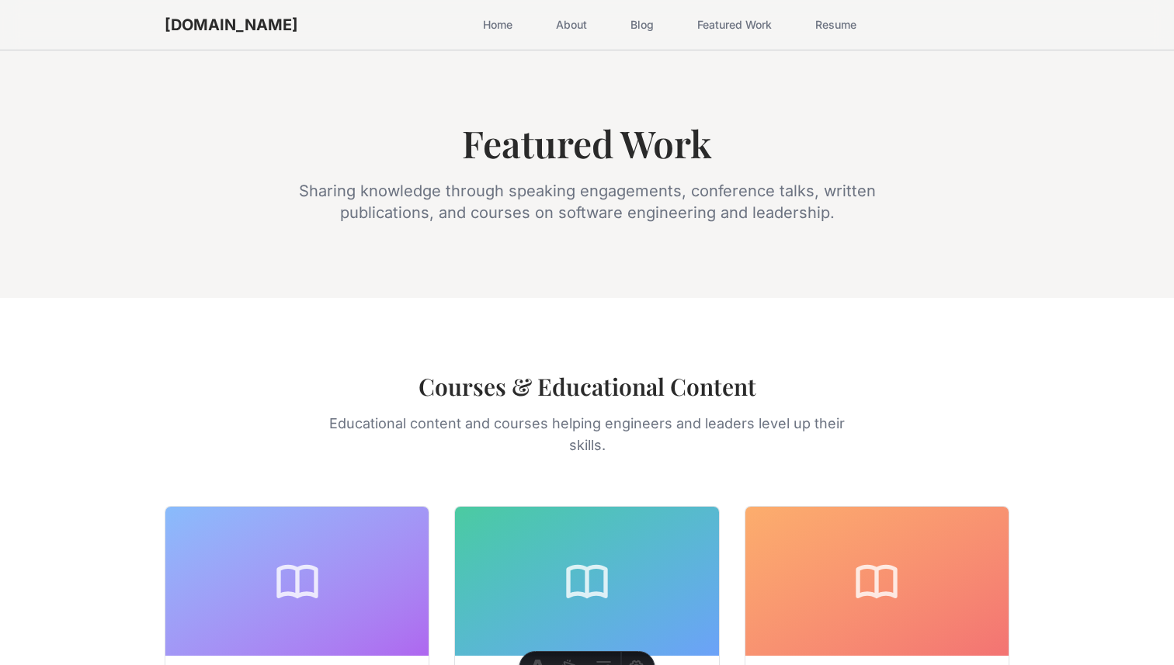
click at [474, 18] on link "Home" at bounding box center [498, 25] width 48 height 28
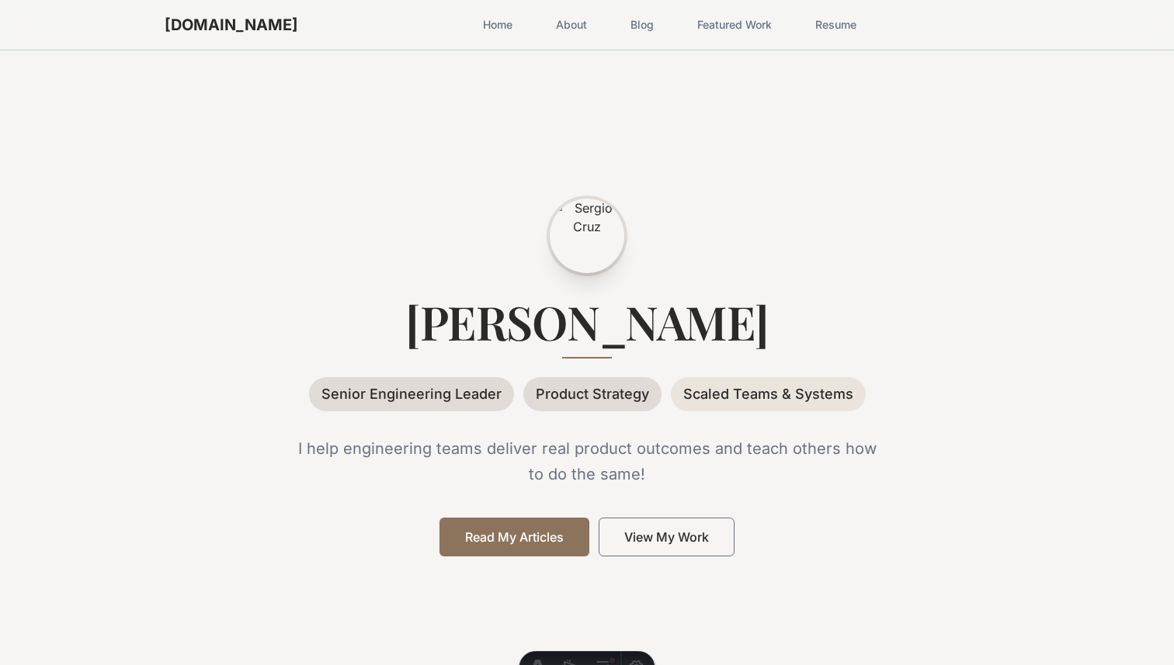
click at [547, 17] on link "About" at bounding box center [572, 25] width 50 height 28
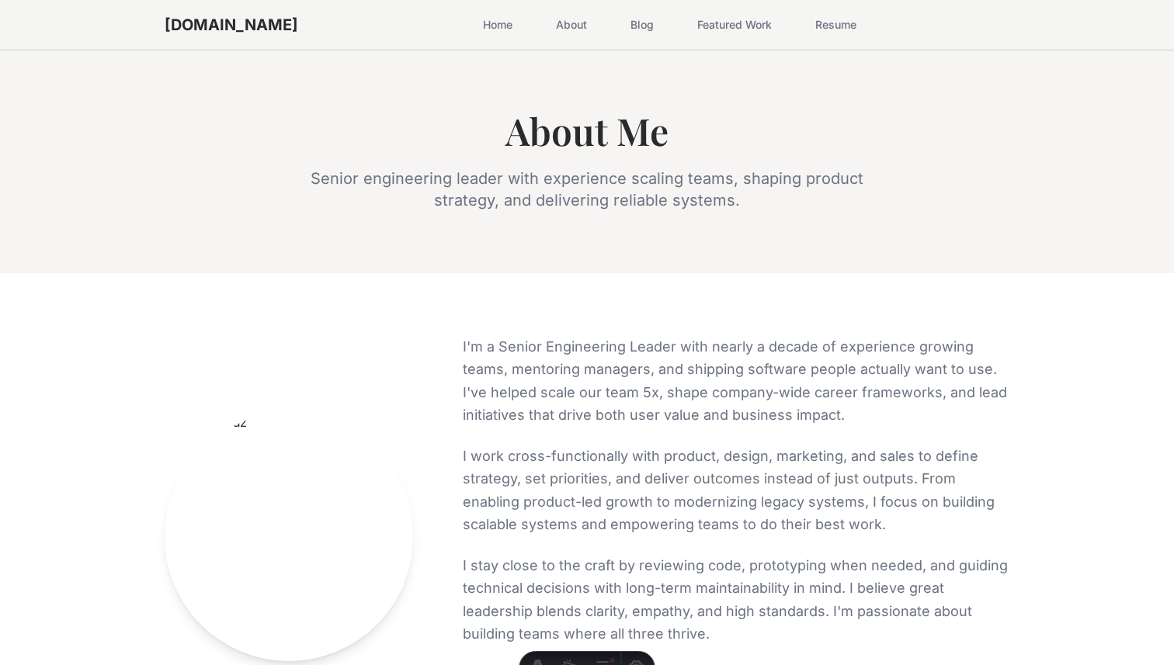
click at [474, 29] on link "Home" at bounding box center [498, 25] width 48 height 28
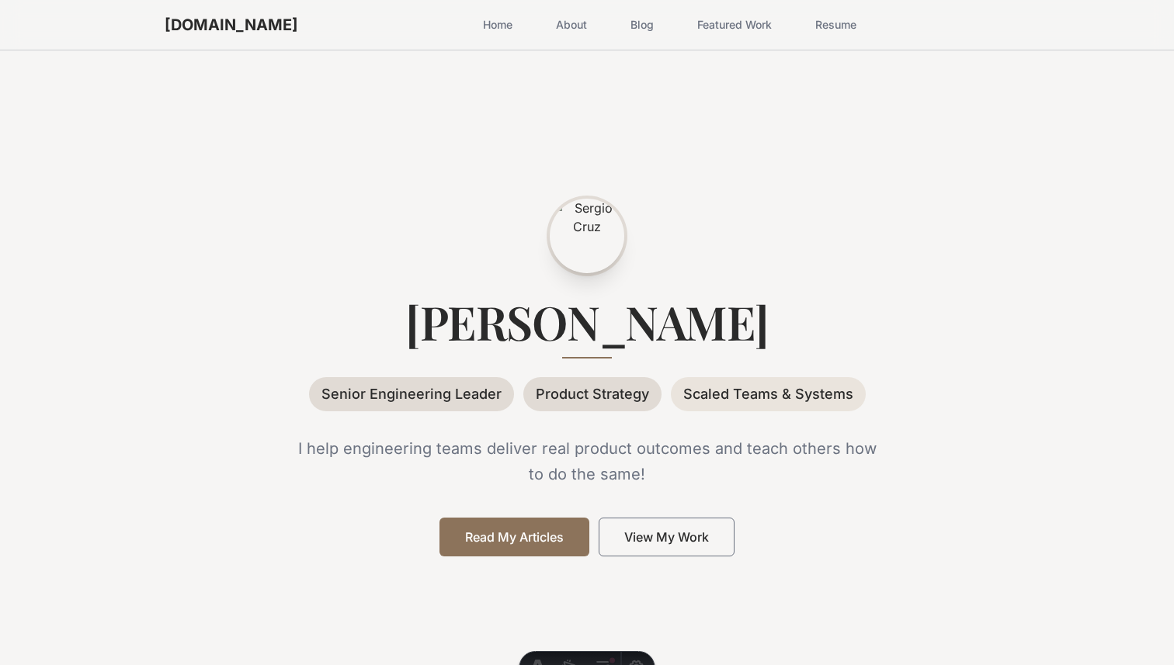
click at [688, 26] on link "Featured Work" at bounding box center [734, 25] width 93 height 28
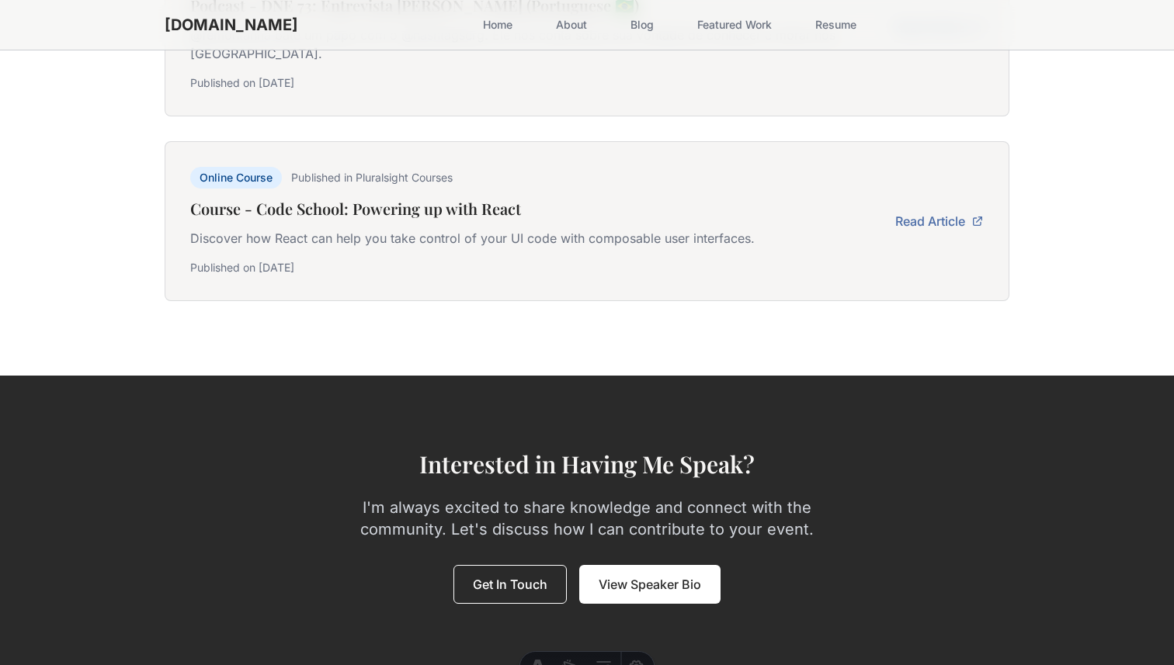
scroll to position [3112, 0]
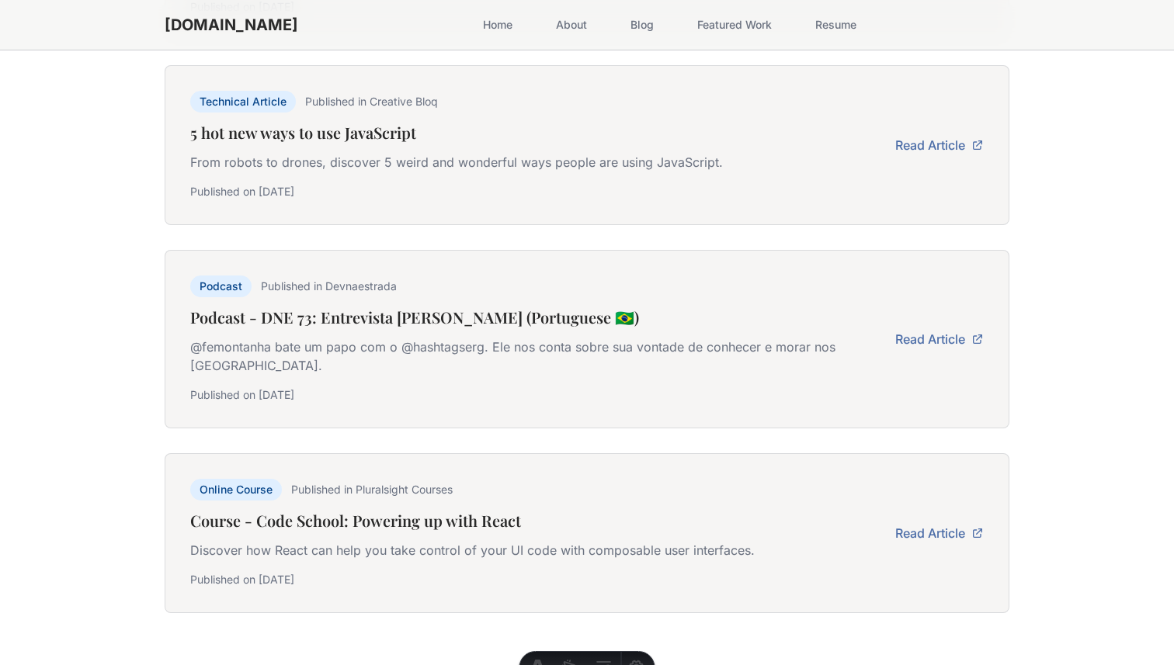
click at [621, 22] on link "Blog" at bounding box center [642, 25] width 42 height 28
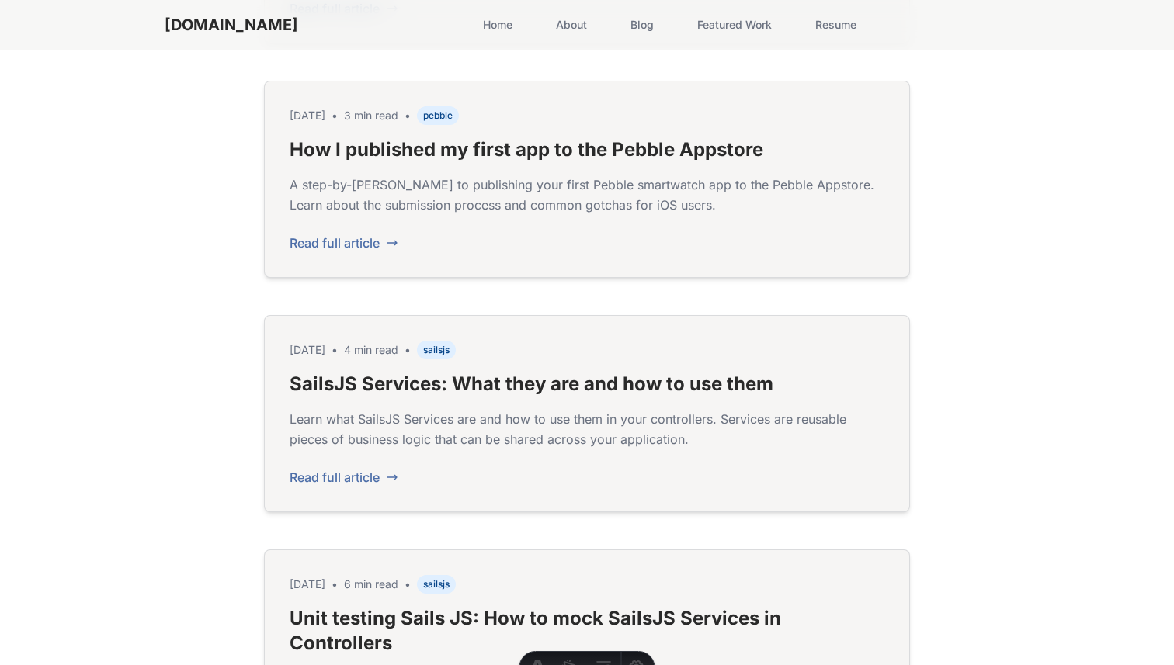
scroll to position [1750, 0]
